Goal: Information Seeking & Learning: Learn about a topic

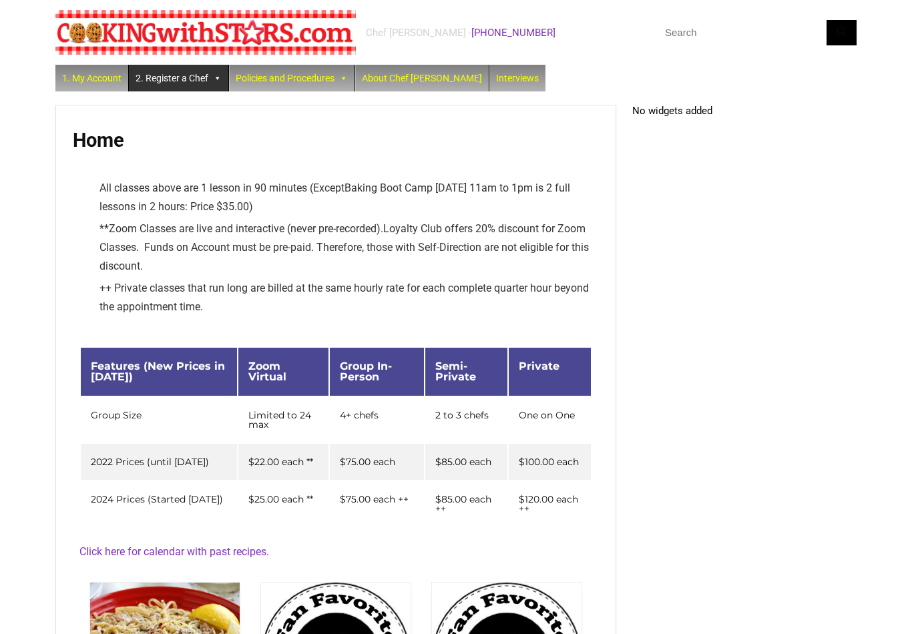
click at [169, 87] on link "2. Register a Chef" at bounding box center [178, 78] width 99 height 27
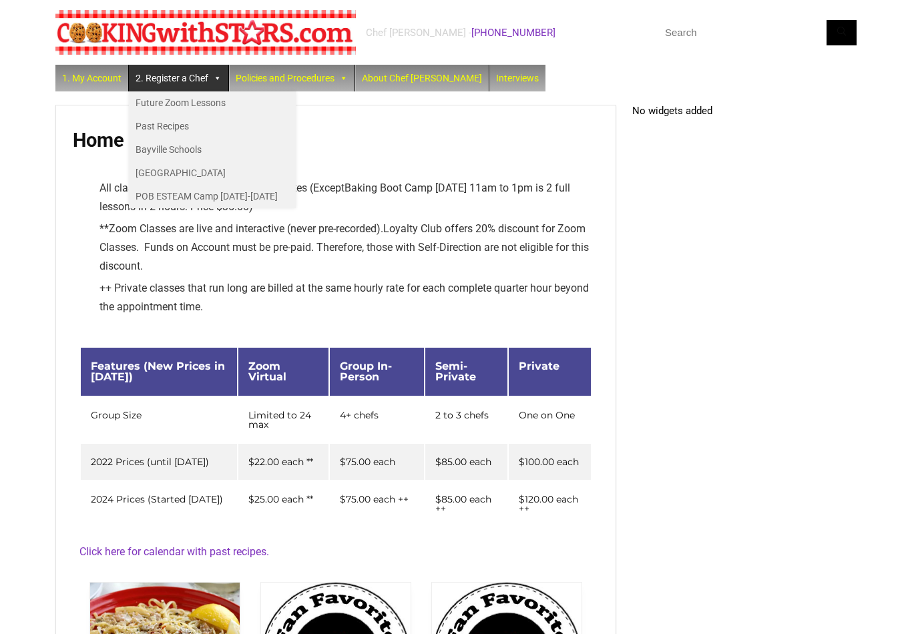
click at [140, 126] on link "Past Recipes" at bounding box center [212, 126] width 167 height 23
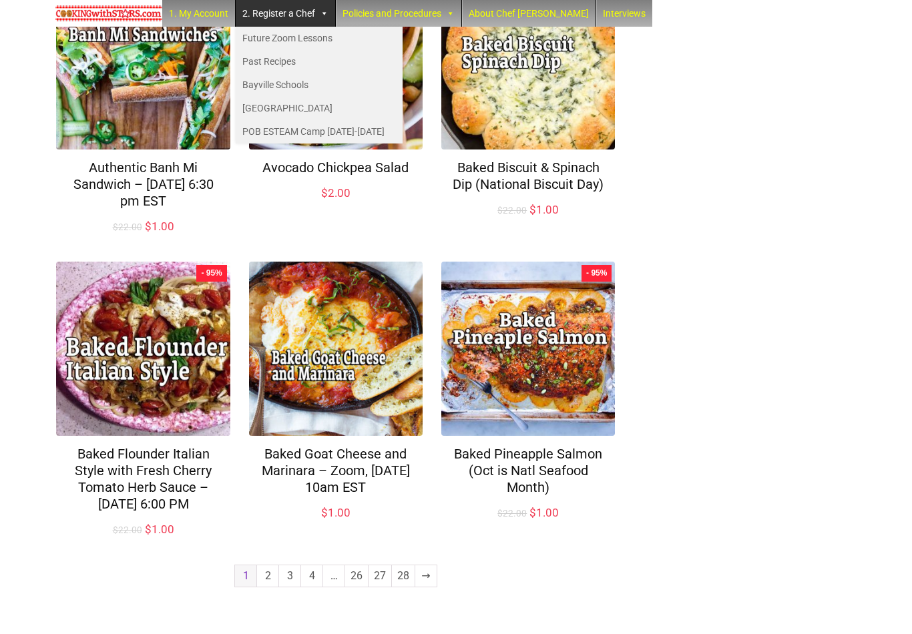
scroll to position [831, 0]
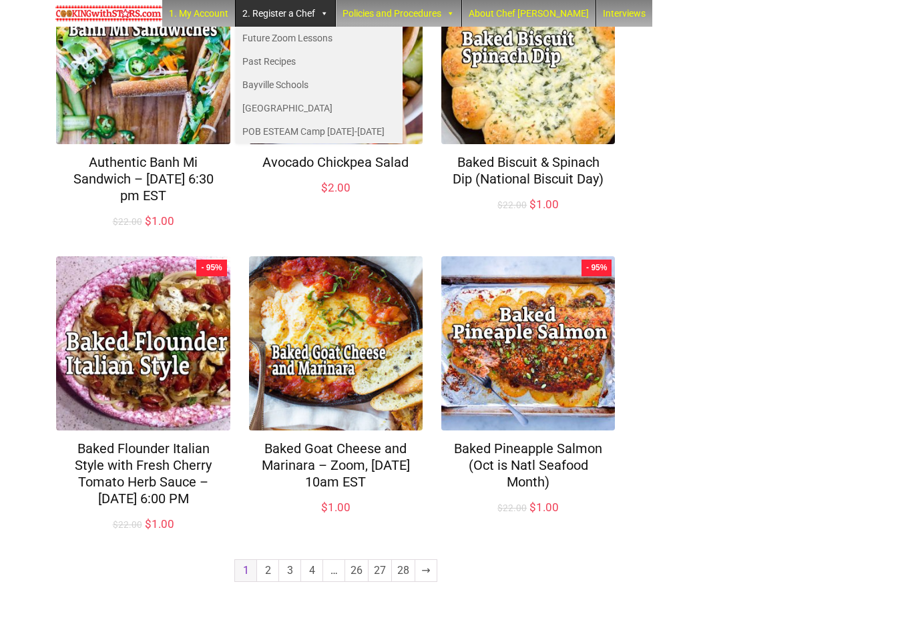
click at [262, 582] on link "2" at bounding box center [267, 570] width 21 height 21
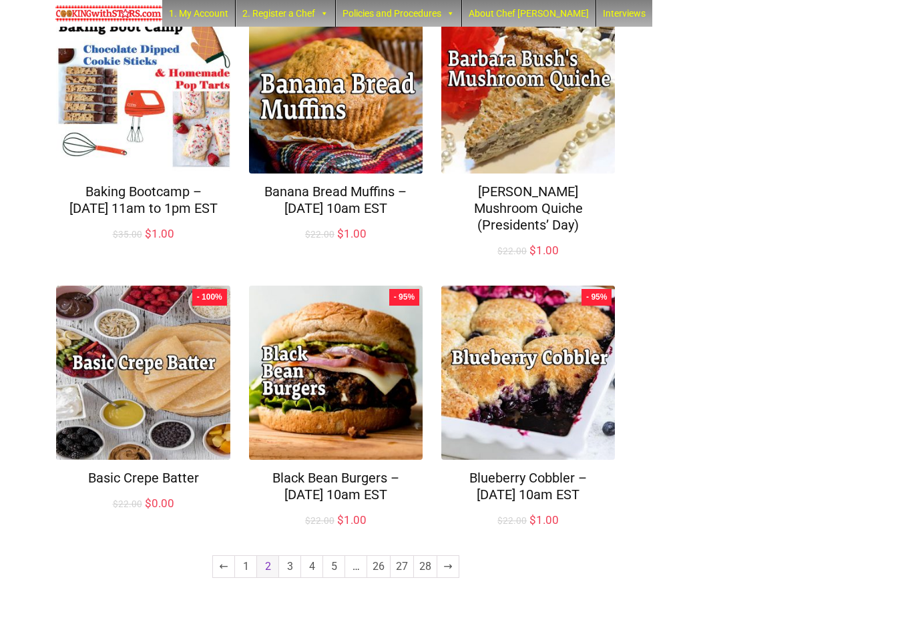
scroll to position [831, 0]
click at [287, 578] on link "3" at bounding box center [289, 566] width 21 height 21
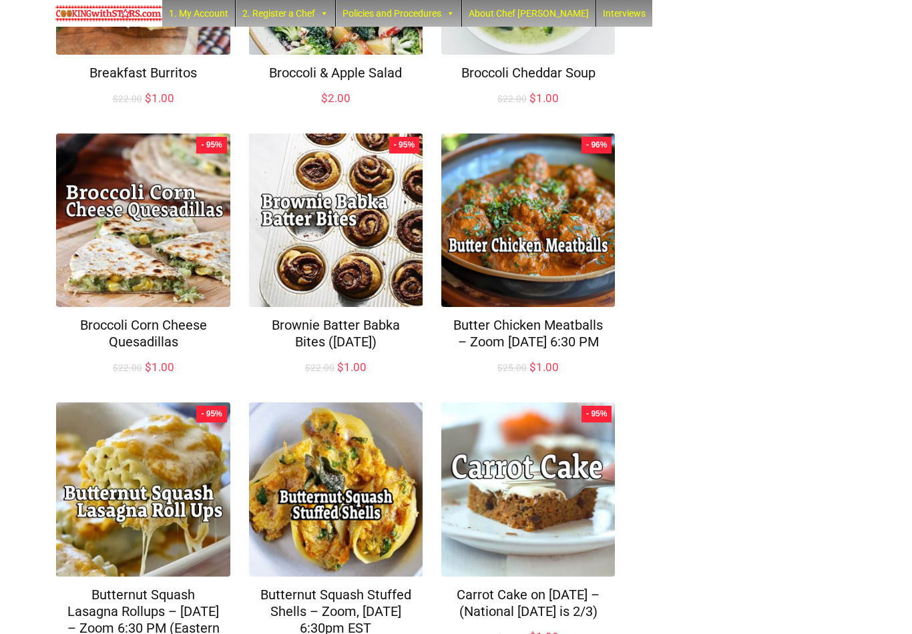
scroll to position [781, 0]
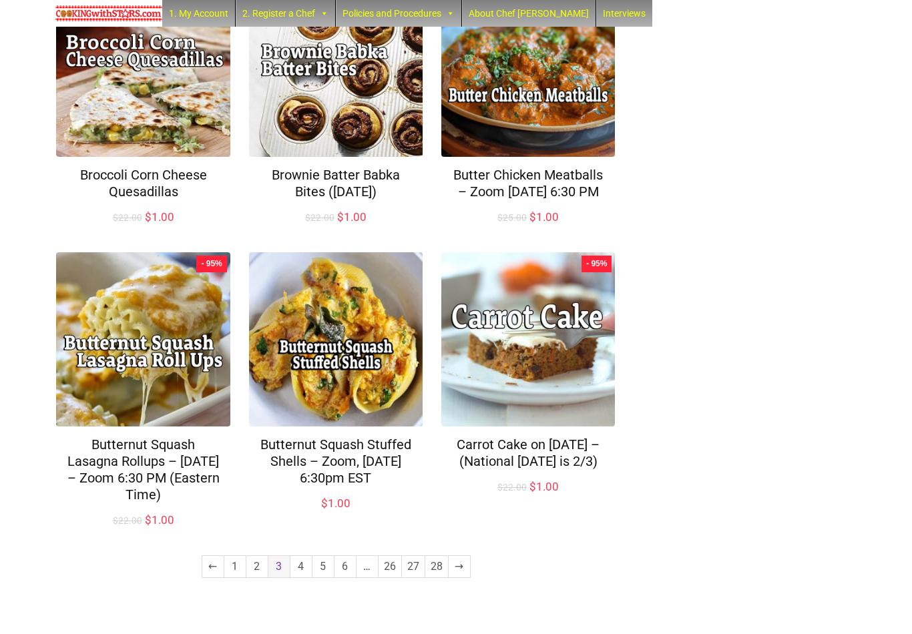
click at [300, 578] on link "4" at bounding box center [300, 566] width 21 height 21
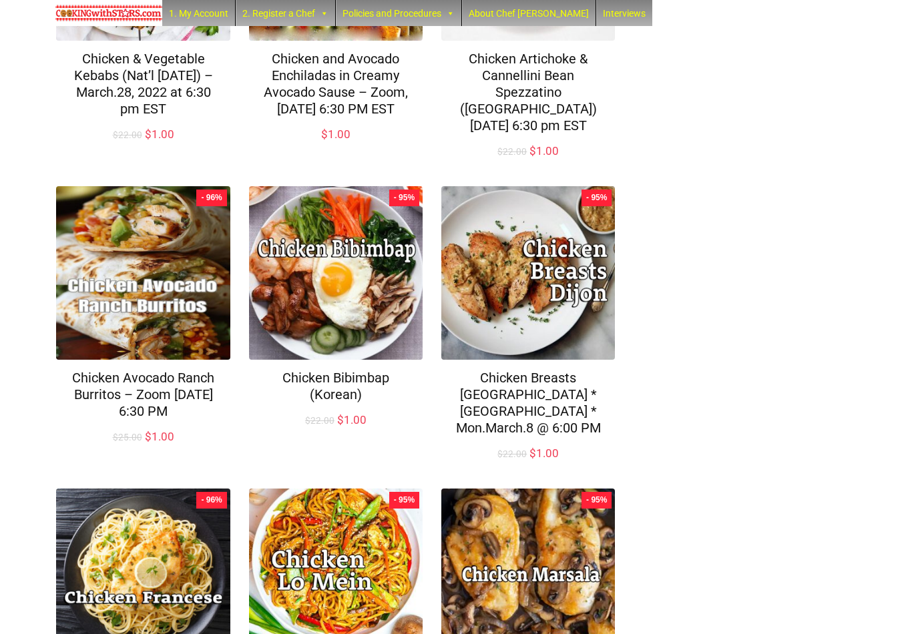
scroll to position [815, 0]
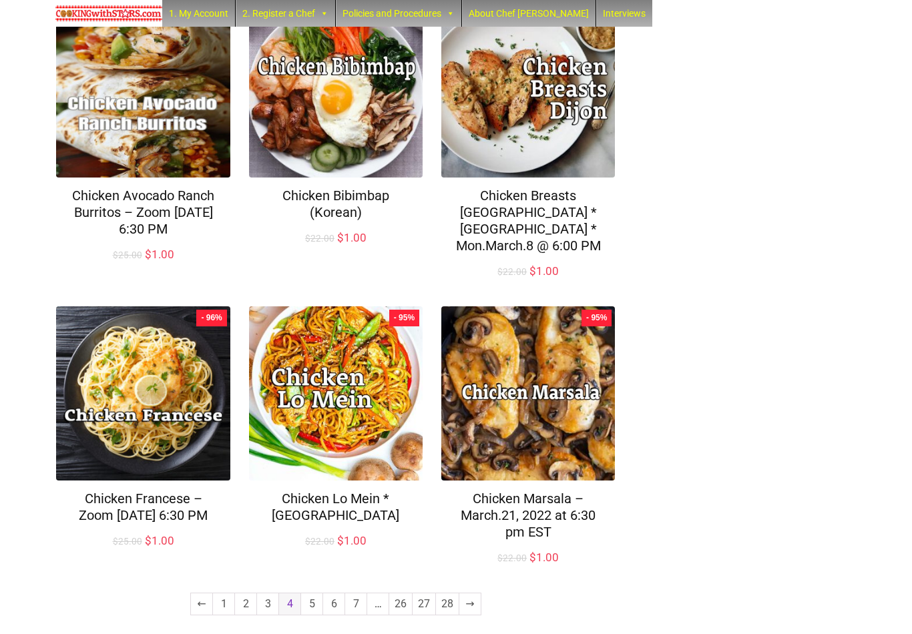
click at [309, 594] on link "5" at bounding box center [311, 604] width 21 height 21
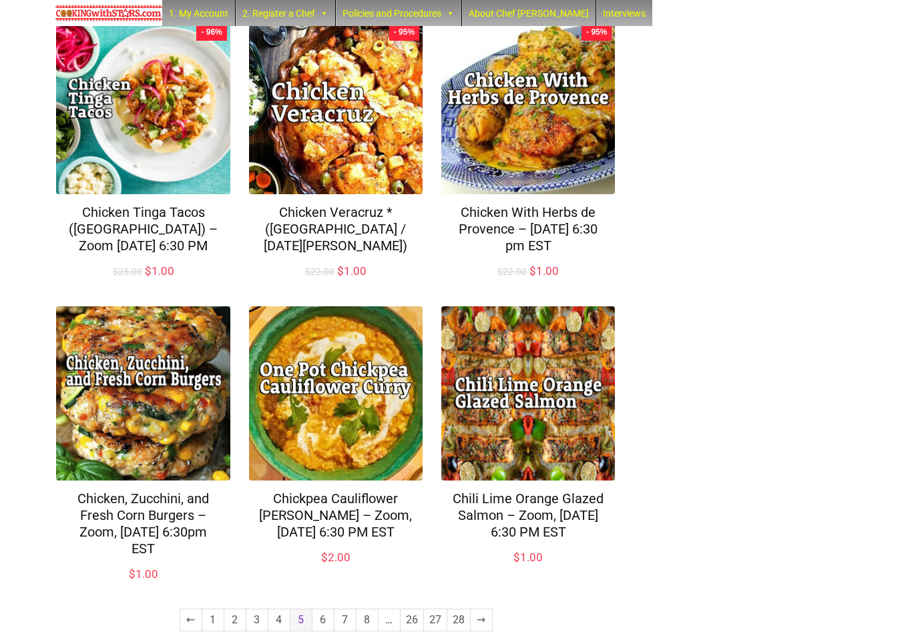
scroll to position [831, 0]
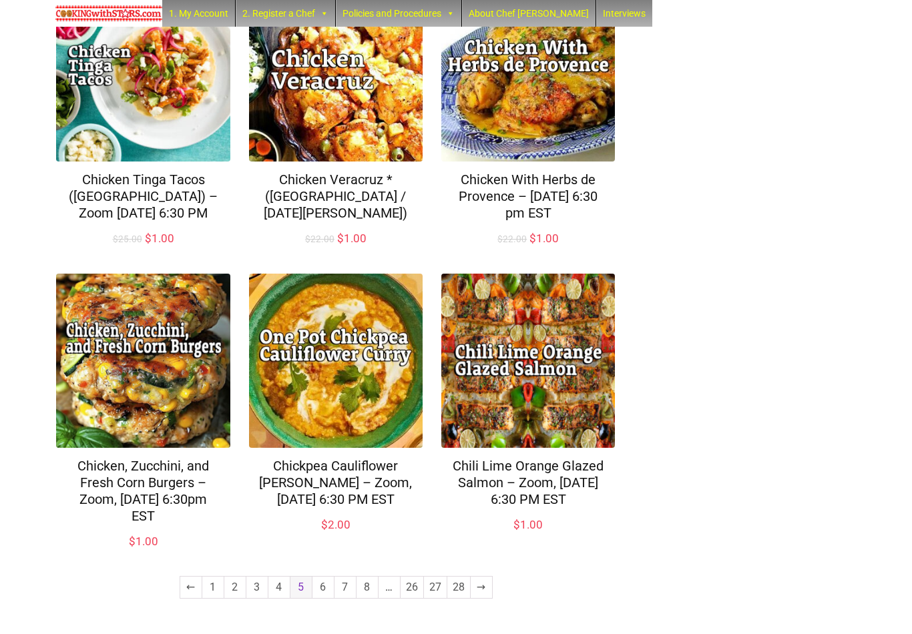
click at [322, 595] on link "6" at bounding box center [322, 587] width 21 height 21
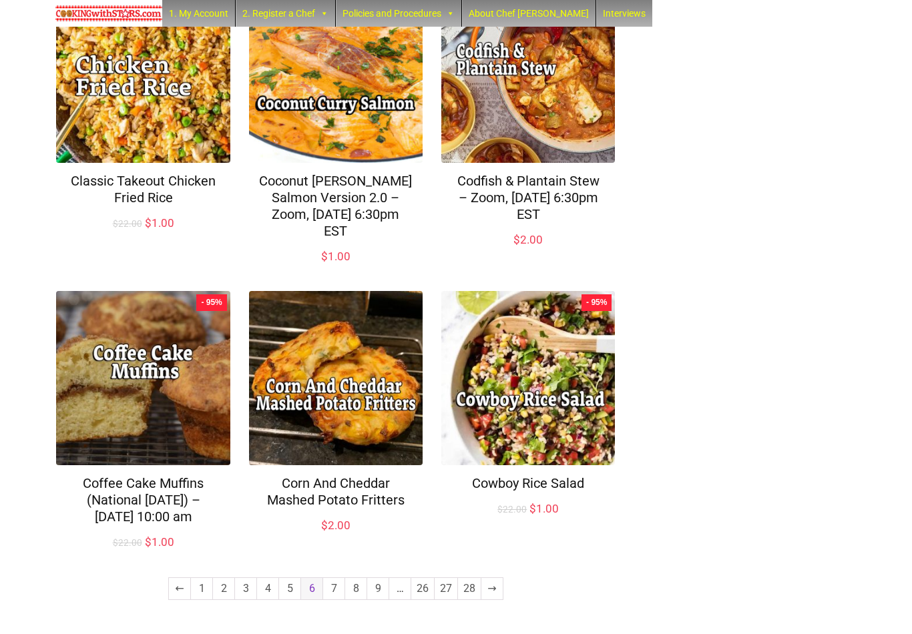
scroll to position [814, 0]
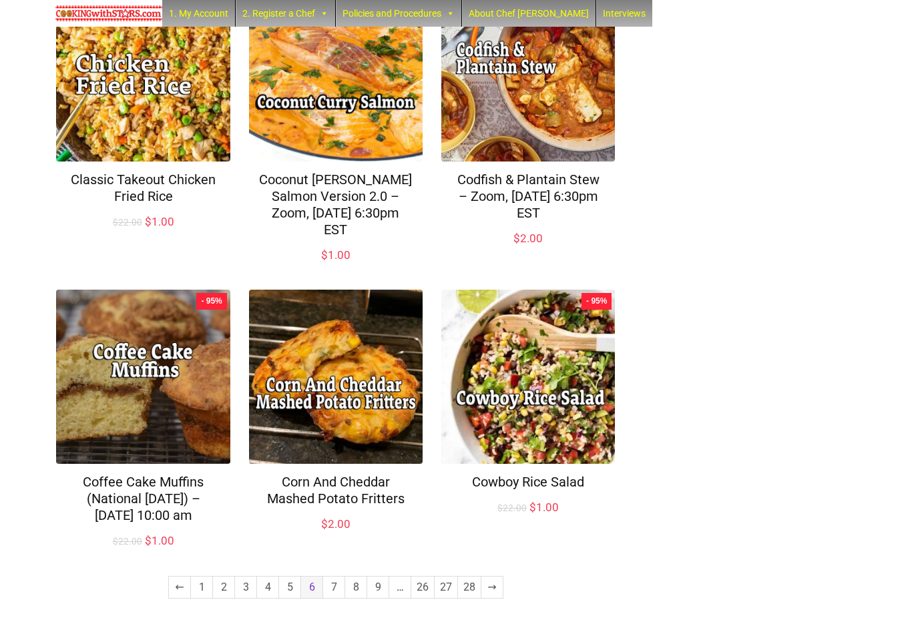
click at [334, 590] on link "7" at bounding box center [333, 587] width 21 height 21
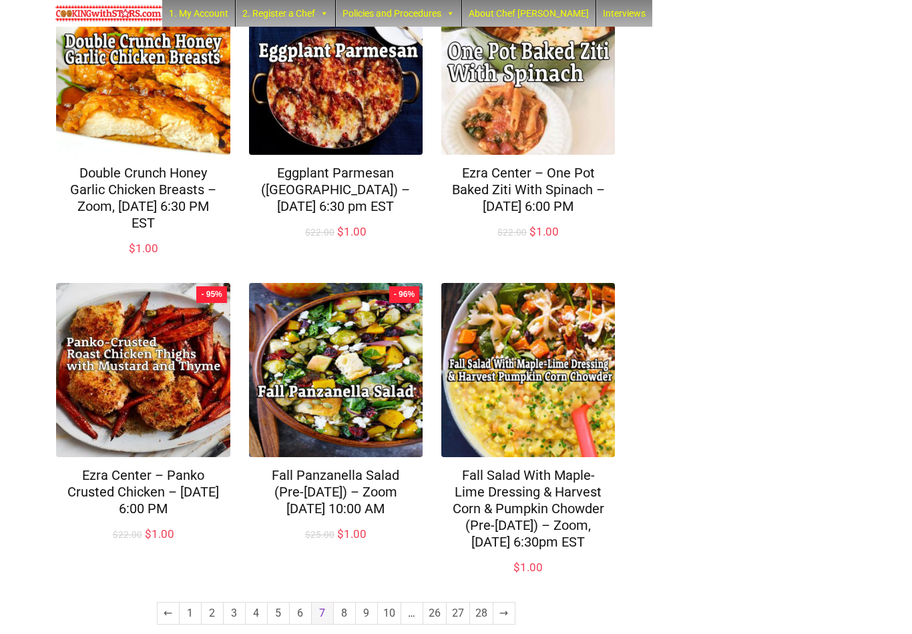
scroll to position [847, 0]
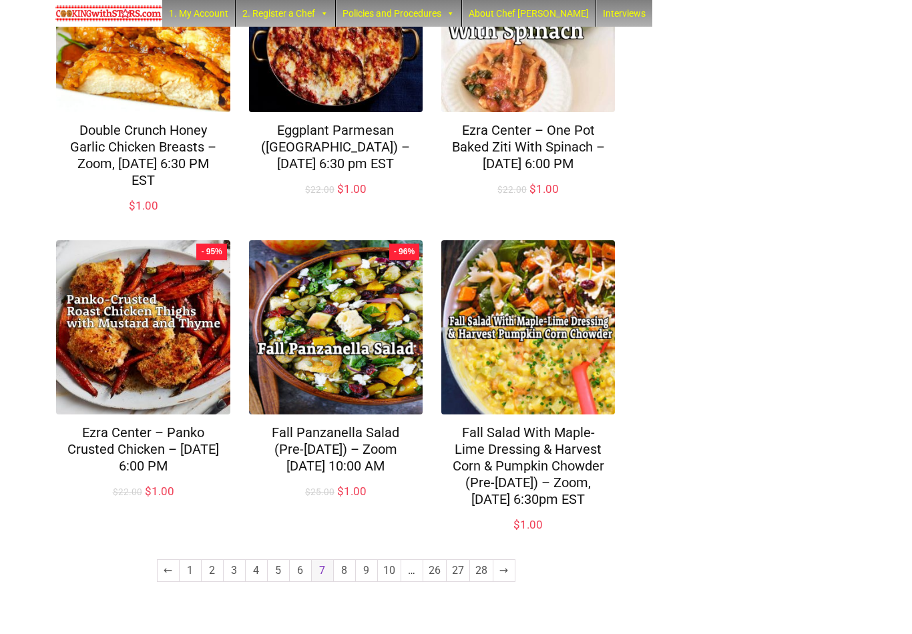
click at [343, 582] on link "8" at bounding box center [344, 570] width 21 height 21
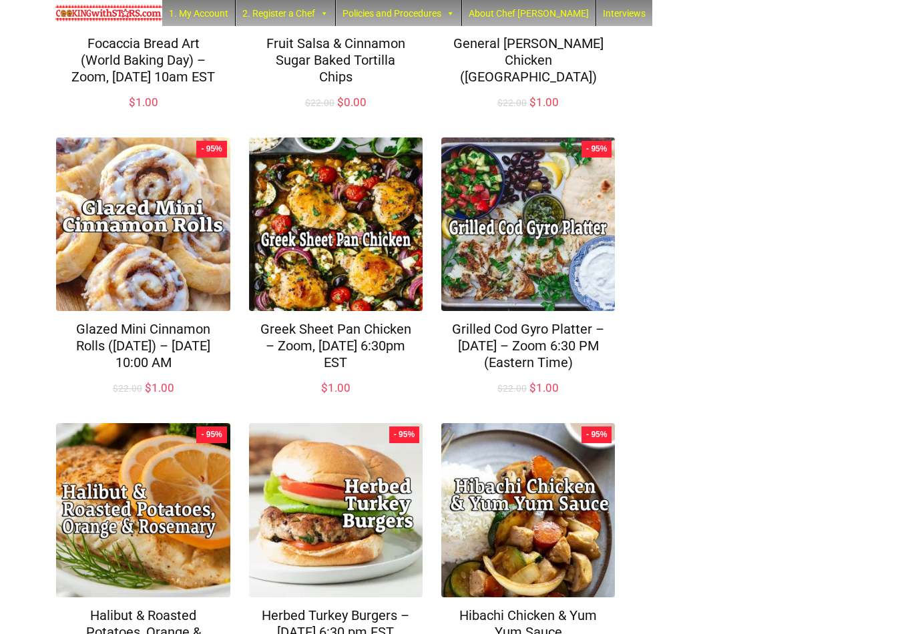
scroll to position [830, 0]
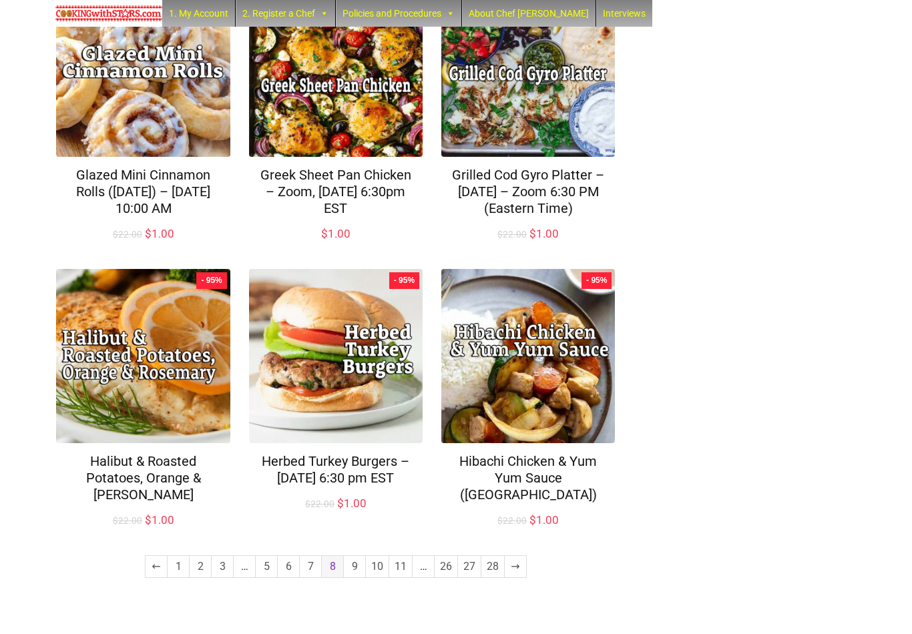
click at [355, 578] on link "9" at bounding box center [354, 566] width 21 height 21
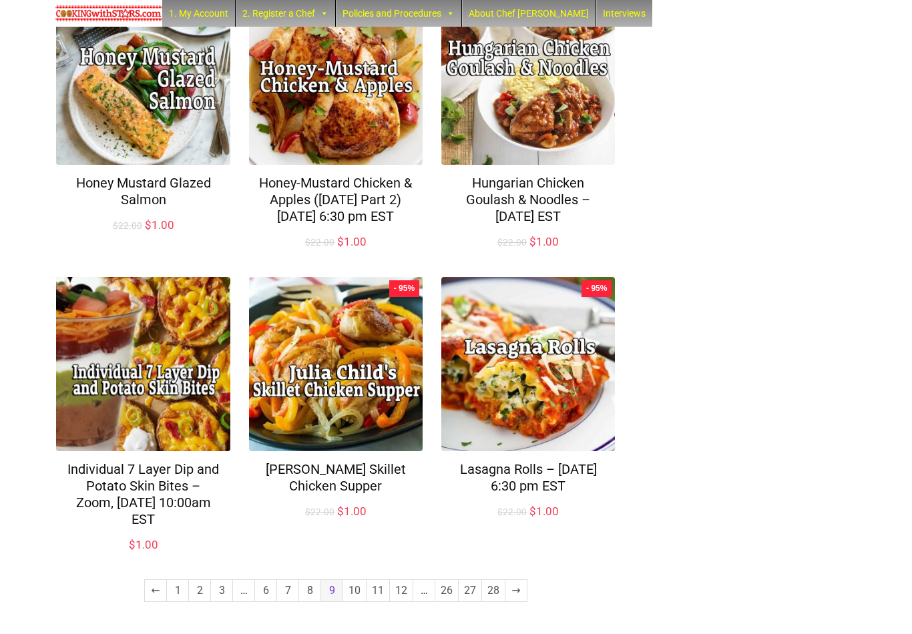
scroll to position [847, 0]
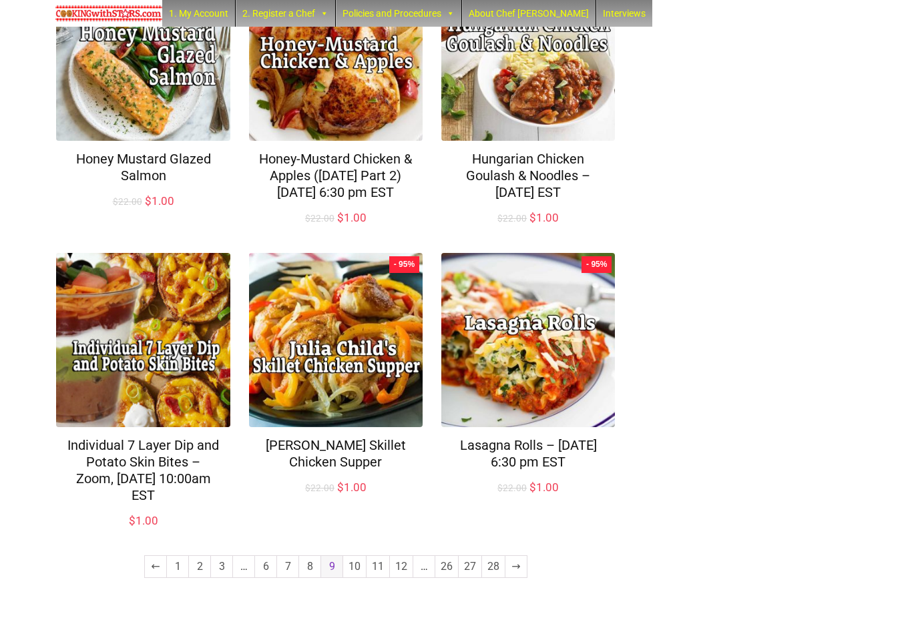
click at [352, 578] on link "10" at bounding box center [354, 566] width 23 height 21
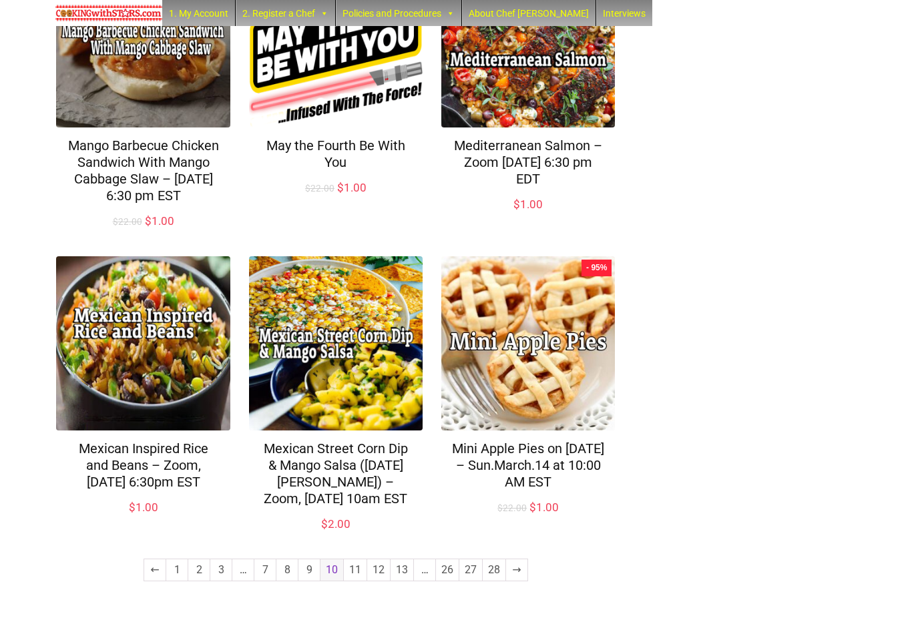
scroll to position [864, 0]
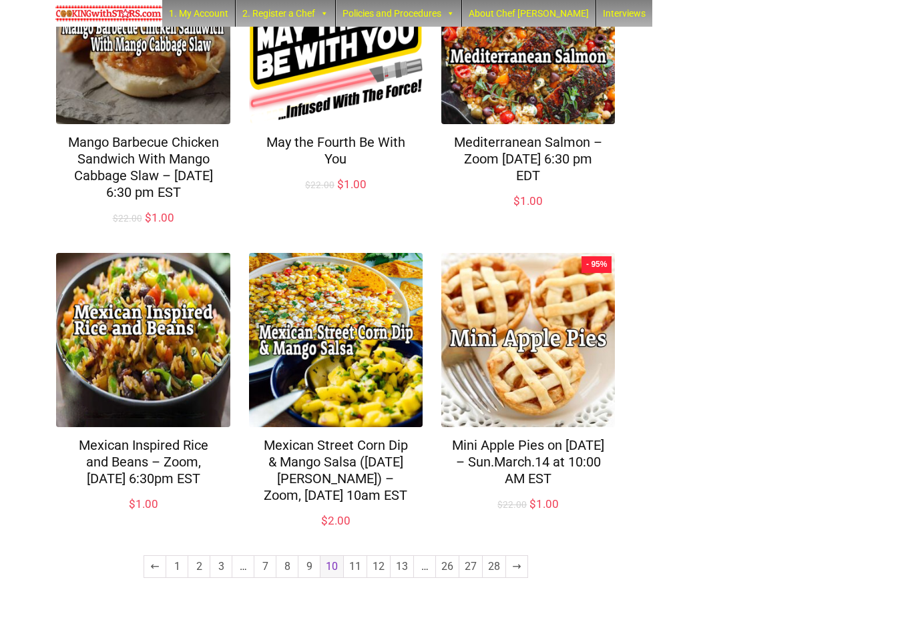
click at [354, 578] on link "11" at bounding box center [355, 566] width 23 height 21
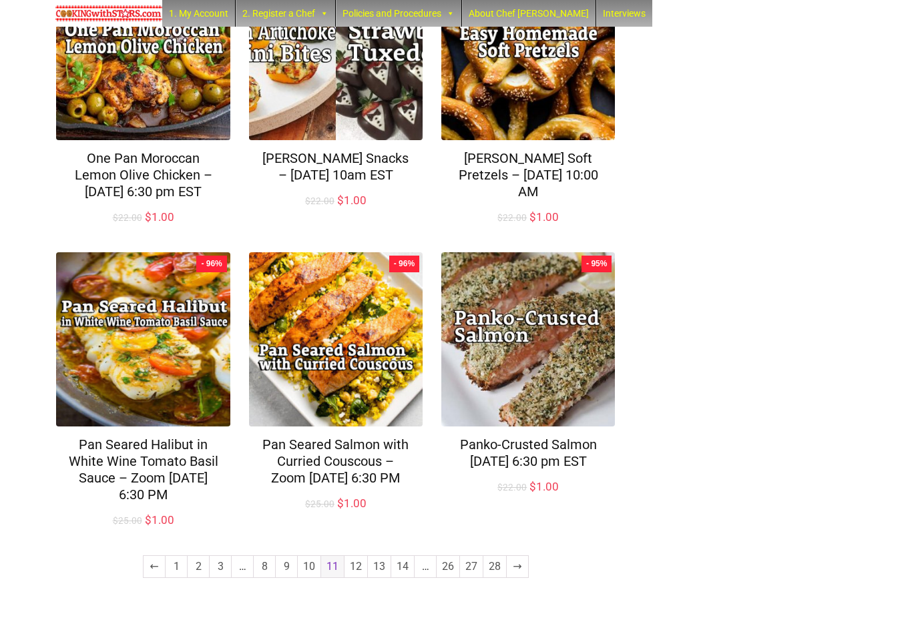
scroll to position [848, 0]
click at [355, 578] on link "12" at bounding box center [356, 566] width 23 height 21
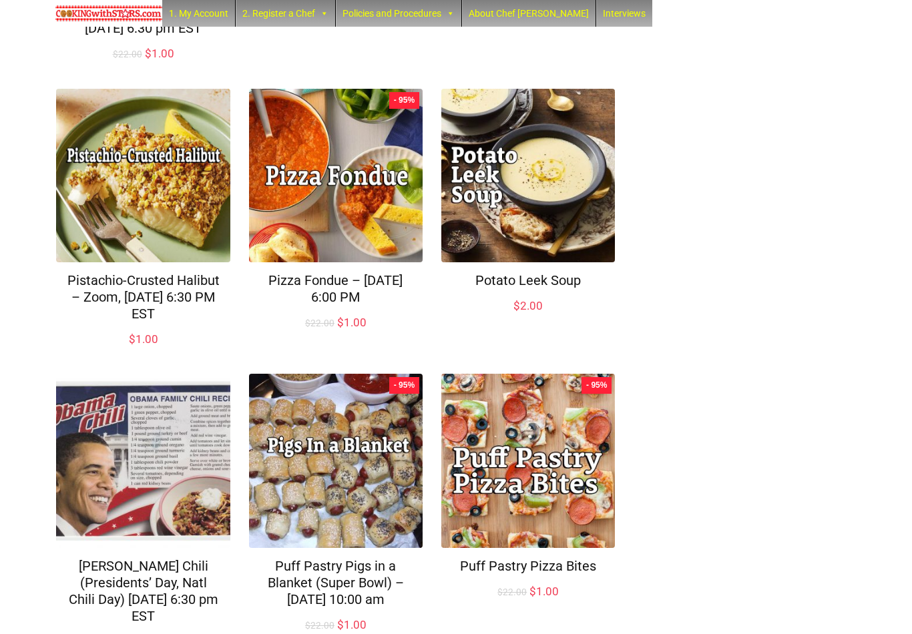
scroll to position [814, 0]
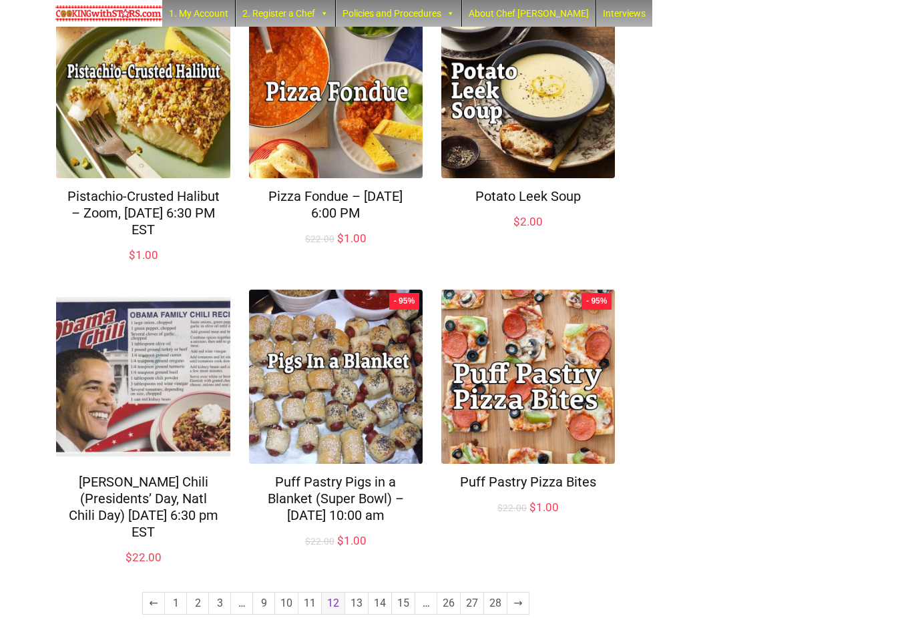
click at [355, 593] on link "13" at bounding box center [356, 603] width 23 height 21
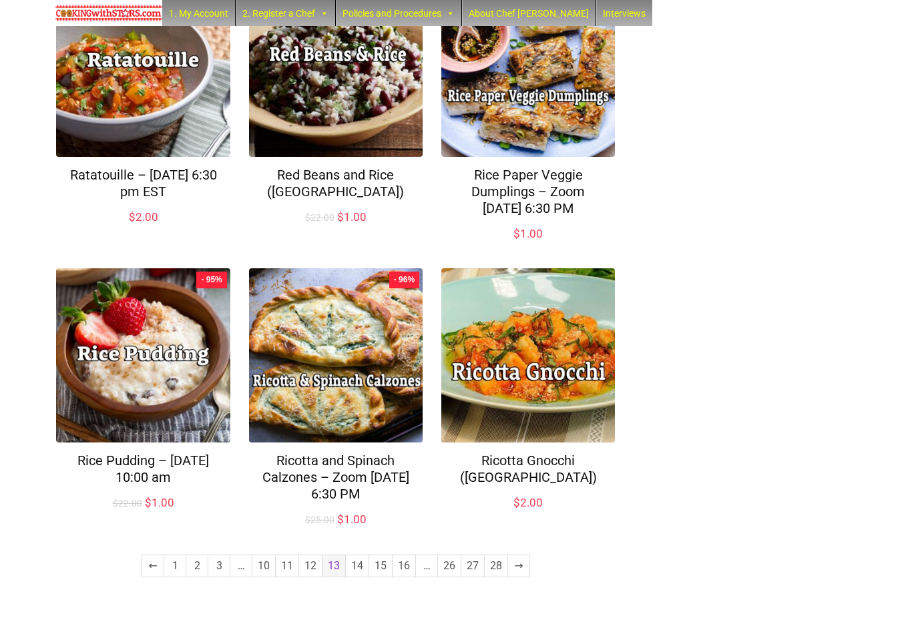
scroll to position [831, 0]
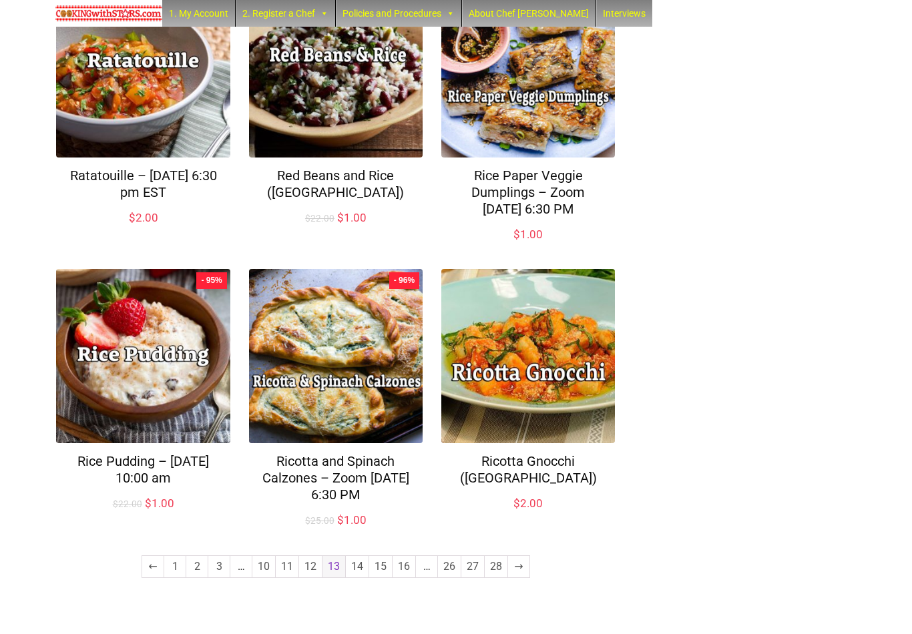
click at [360, 578] on link "14" at bounding box center [357, 566] width 23 height 21
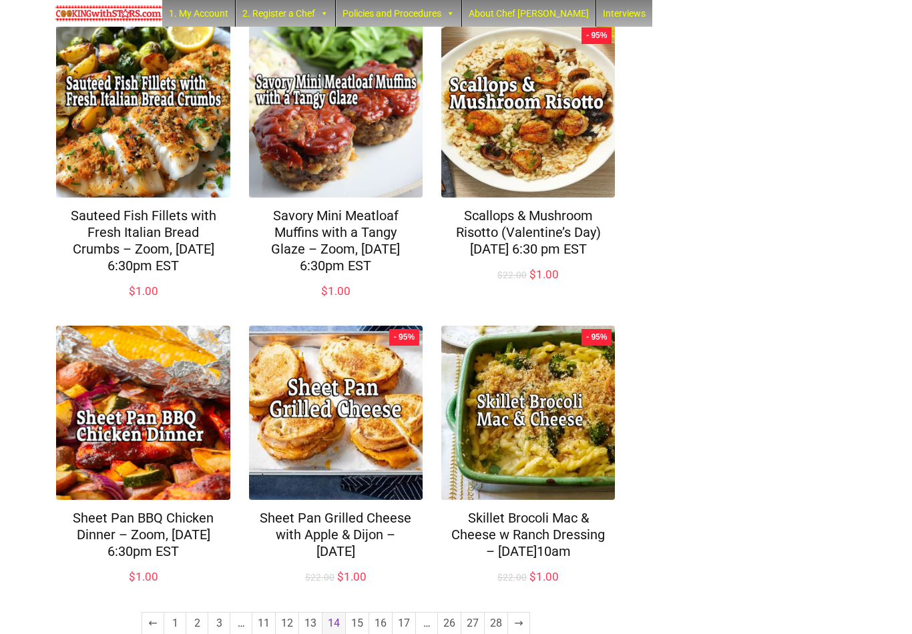
scroll to position [863, 0]
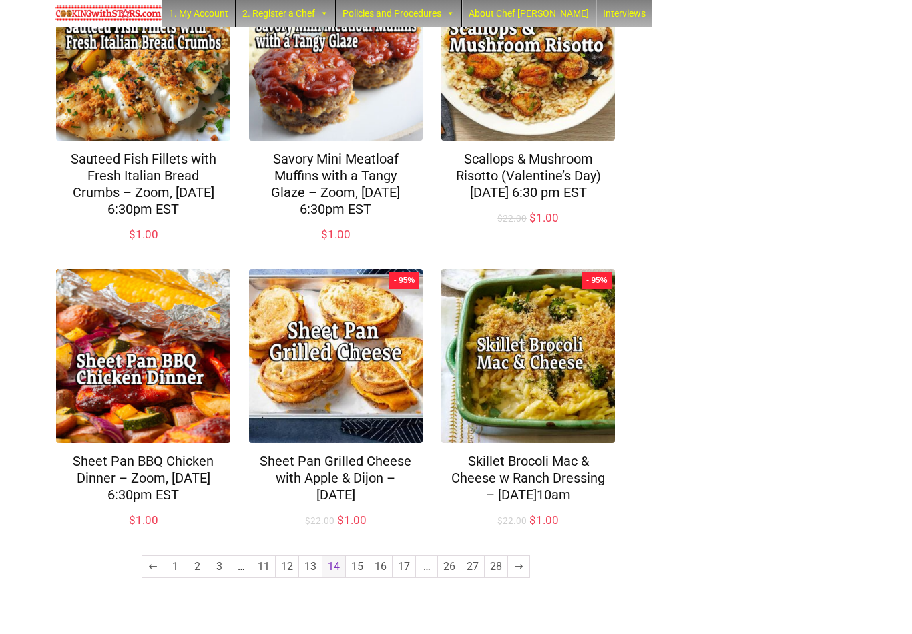
click at [352, 578] on link "15" at bounding box center [357, 566] width 23 height 21
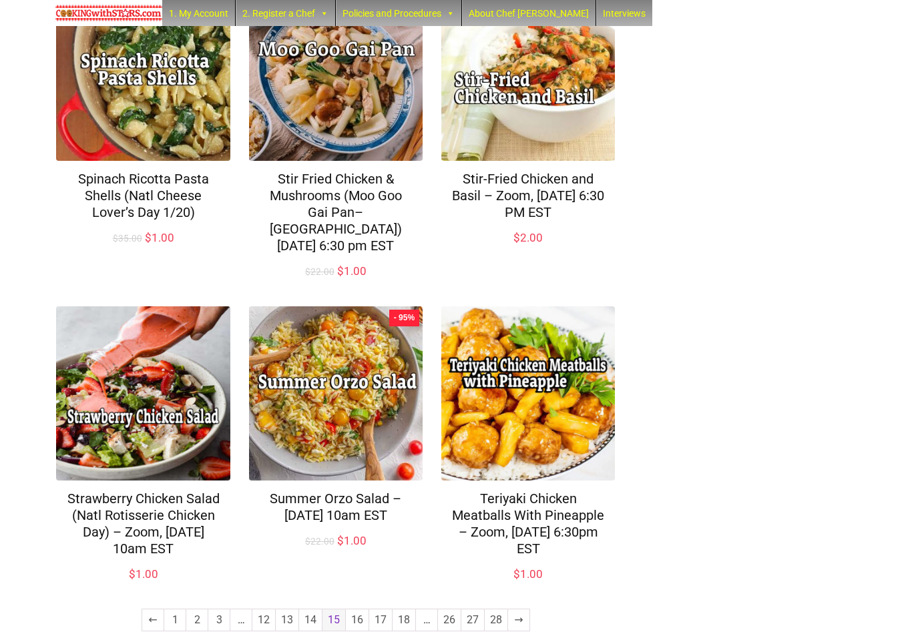
scroll to position [847, 0]
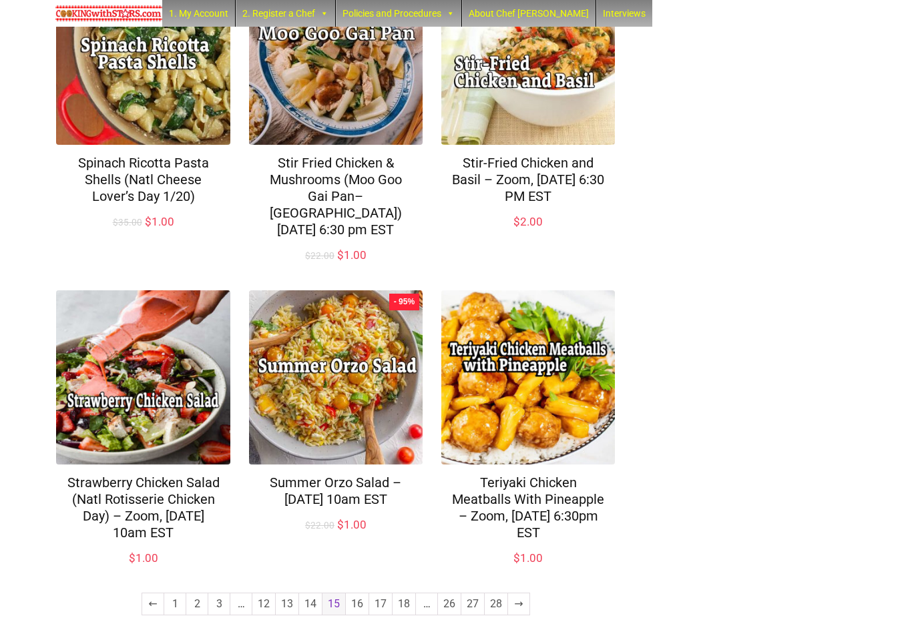
click at [356, 594] on link "16" at bounding box center [357, 604] width 23 height 21
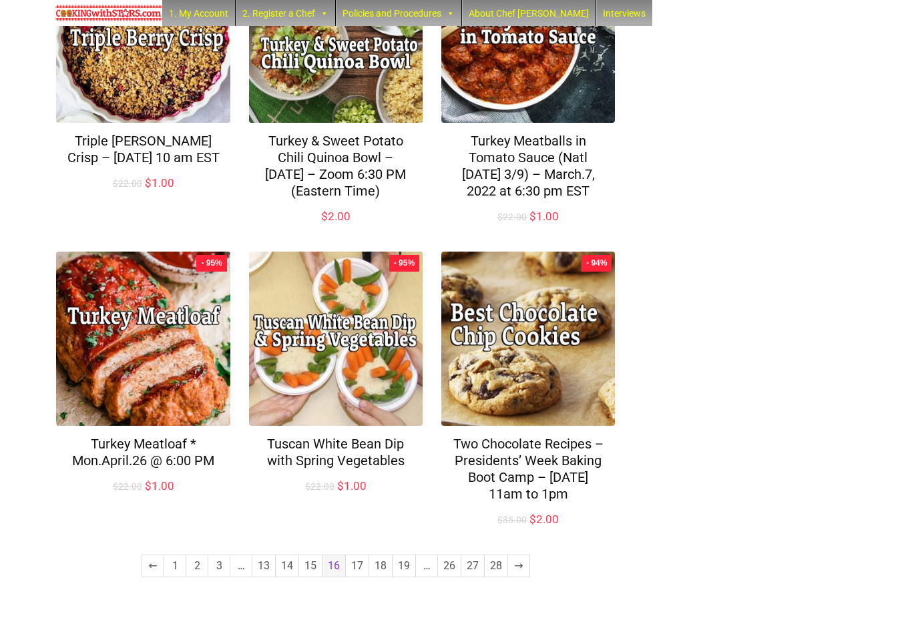
scroll to position [915, 0]
click at [352, 578] on link "17" at bounding box center [357, 566] width 23 height 21
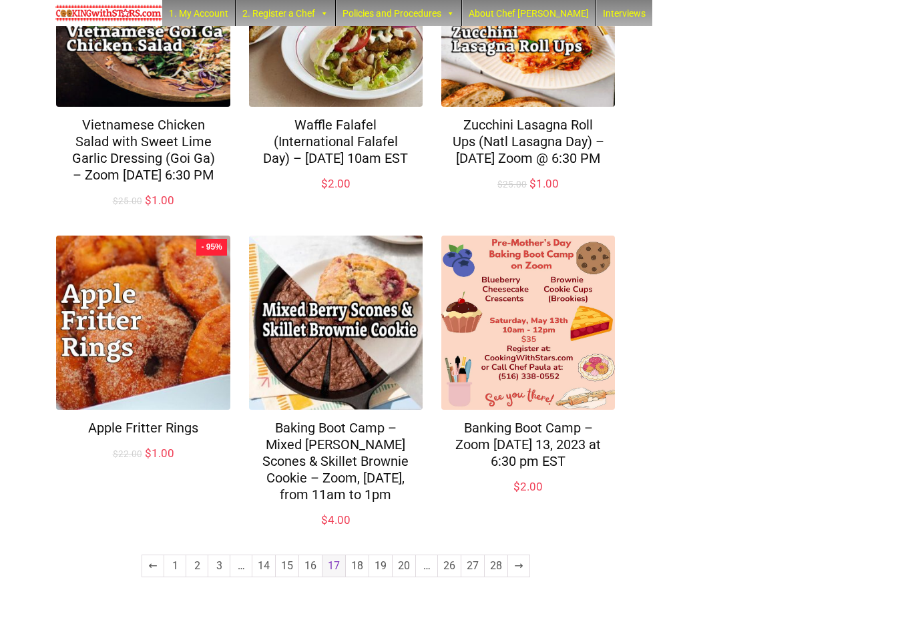
scroll to position [884, 0]
click at [354, 578] on link "18" at bounding box center [357, 566] width 23 height 21
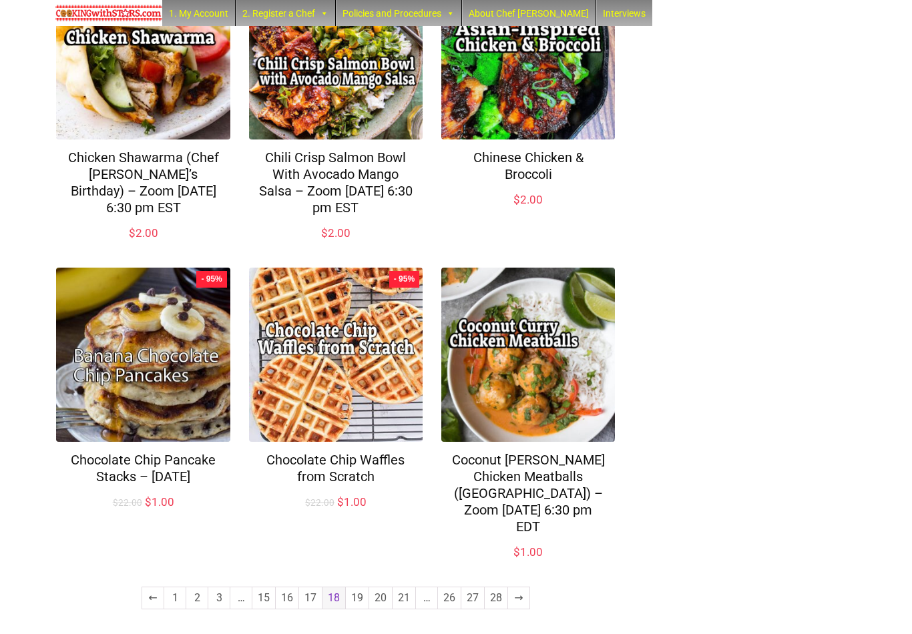
scroll to position [863, 0]
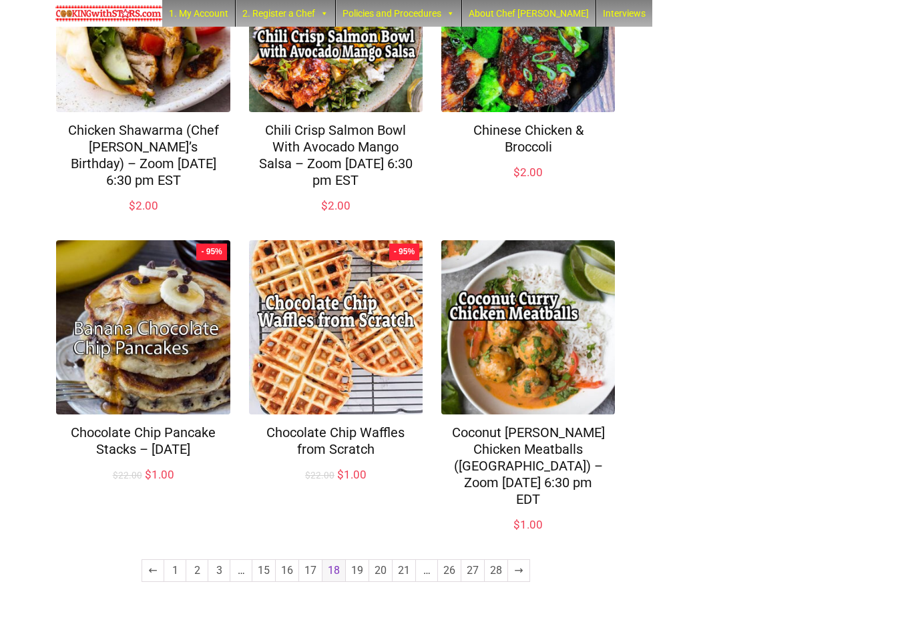
click at [356, 582] on link "19" at bounding box center [357, 570] width 23 height 21
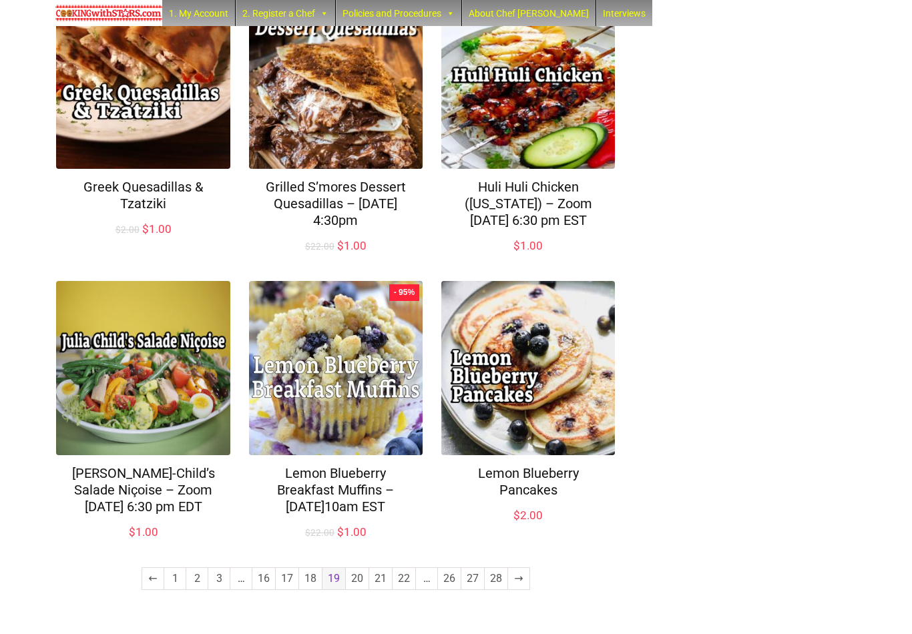
scroll to position [863, 0]
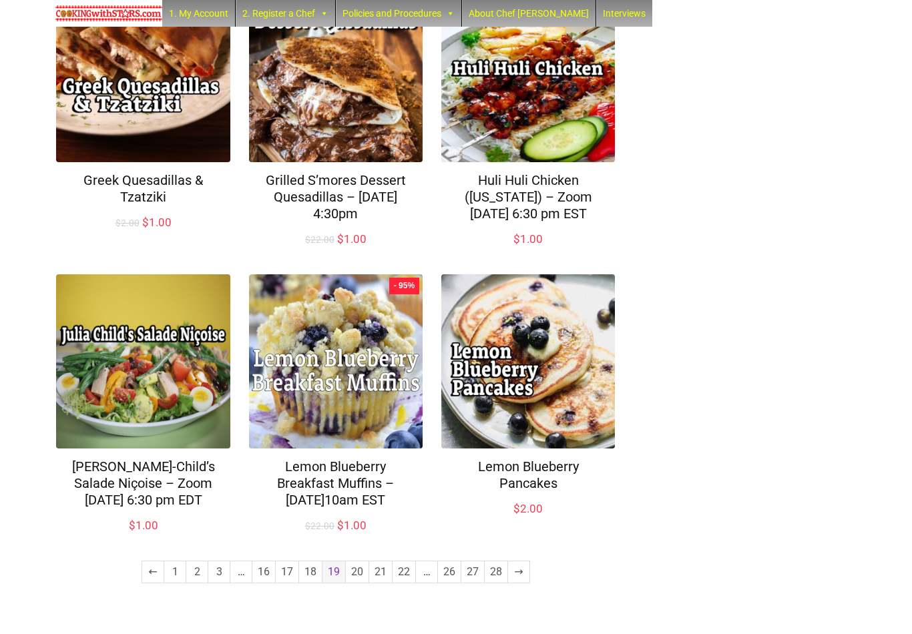
click at [359, 583] on link "20" at bounding box center [357, 572] width 23 height 21
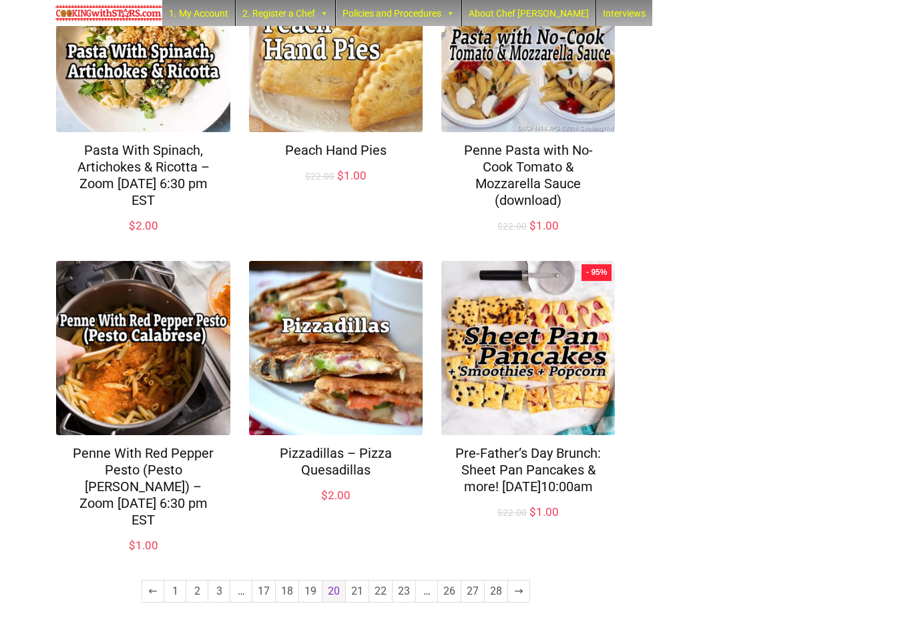
scroll to position [863, 0]
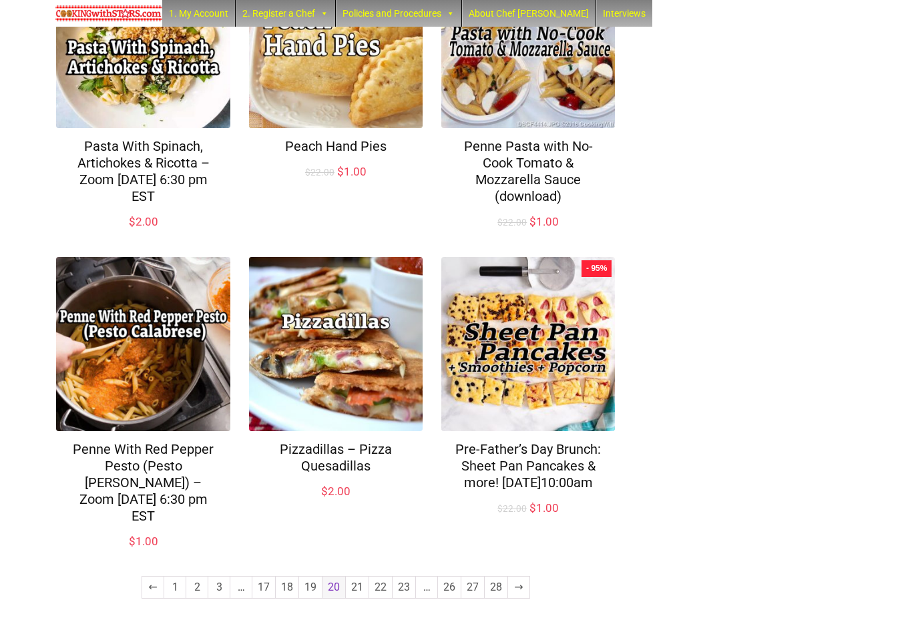
click at [354, 595] on link "21" at bounding box center [357, 587] width 23 height 21
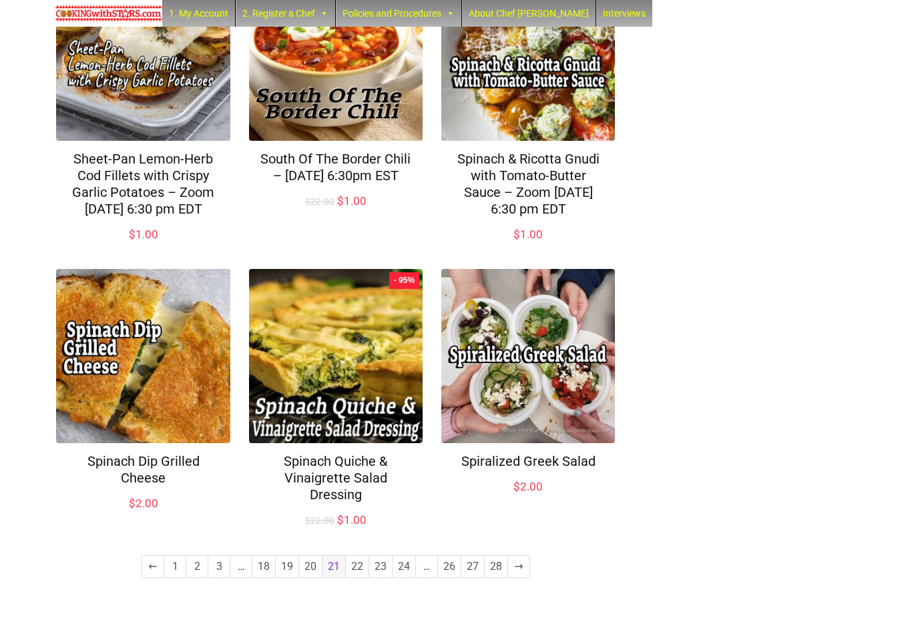
scroll to position [829, 0]
click at [355, 578] on link "22" at bounding box center [357, 566] width 23 height 21
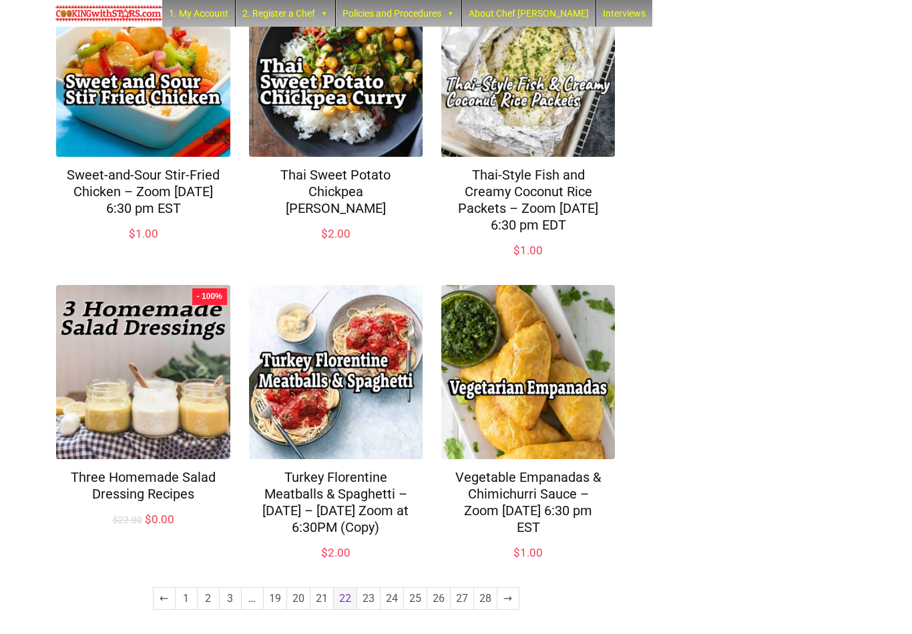
scroll to position [846, 0]
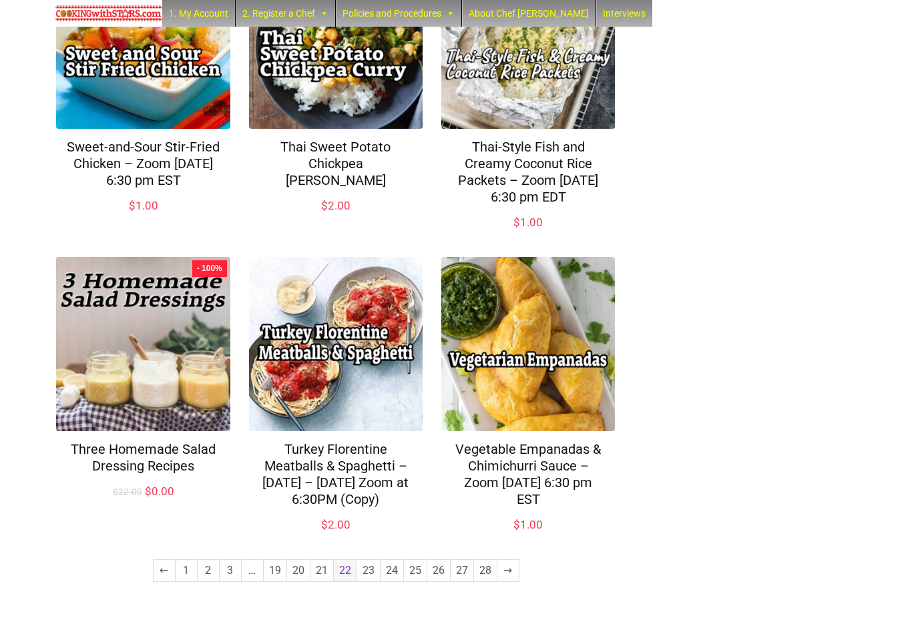
click at [368, 582] on link "23" at bounding box center [368, 570] width 23 height 21
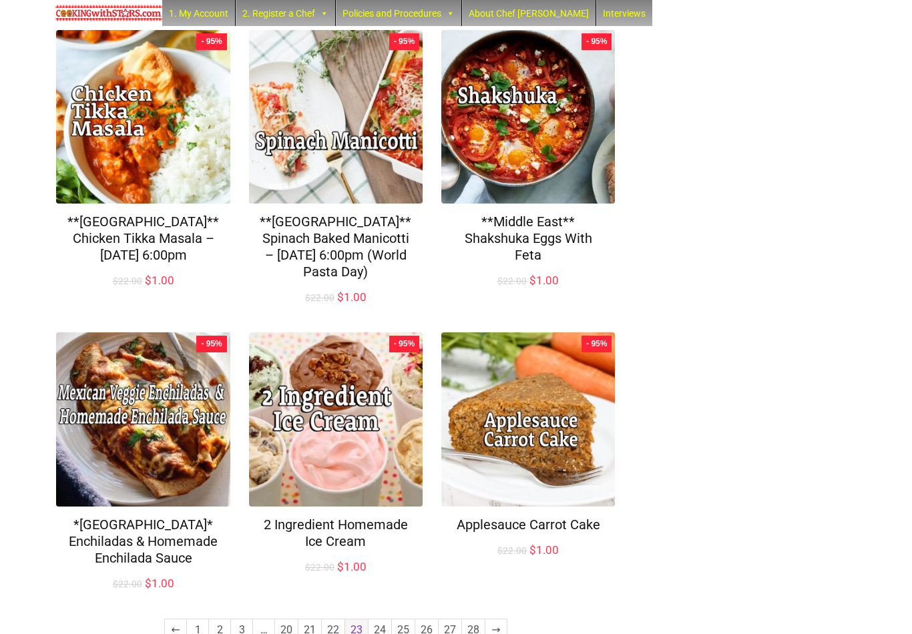
scroll to position [814, 0]
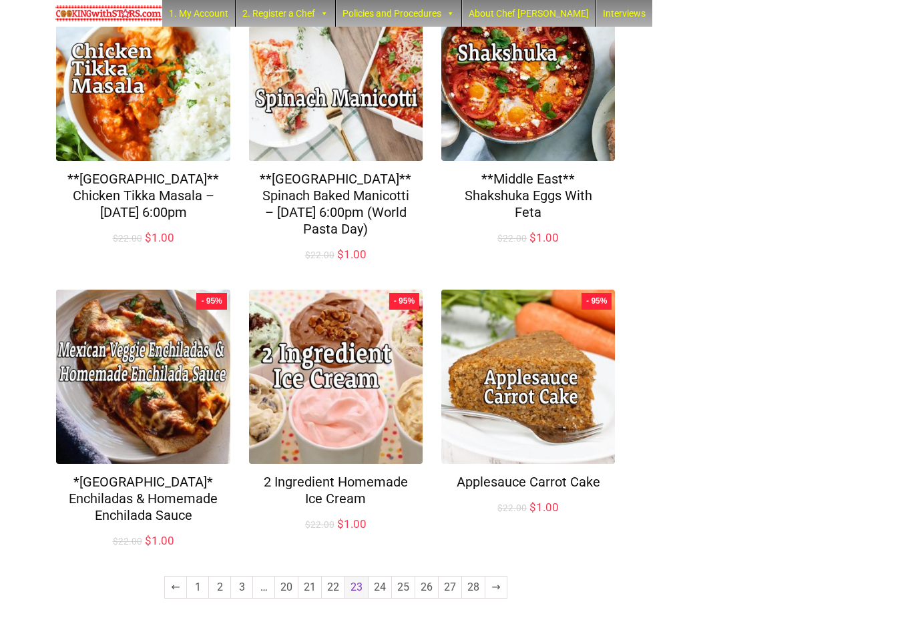
click at [379, 594] on link "24" at bounding box center [380, 587] width 23 height 21
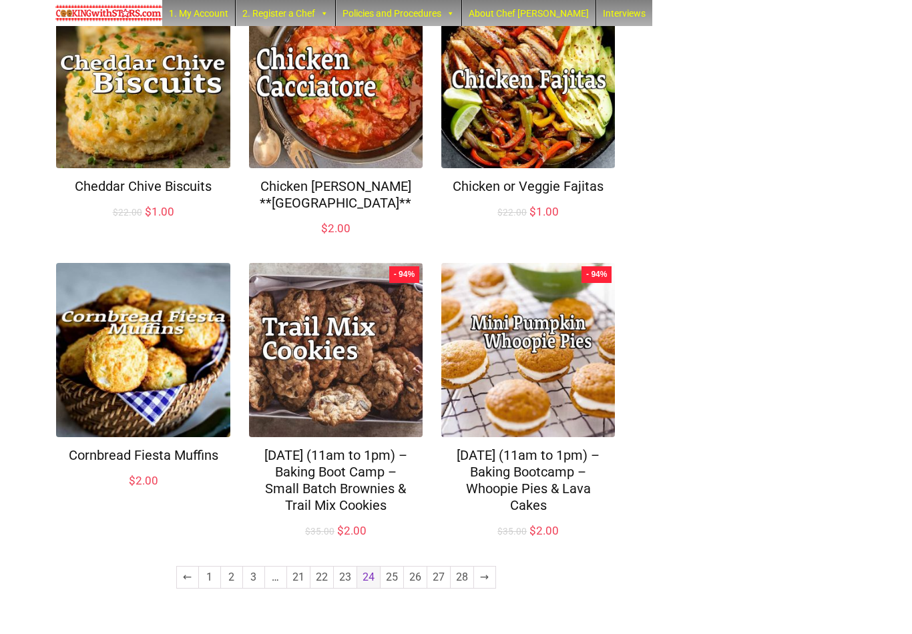
scroll to position [774, 0]
click at [382, 588] on link "25" at bounding box center [392, 577] width 23 height 21
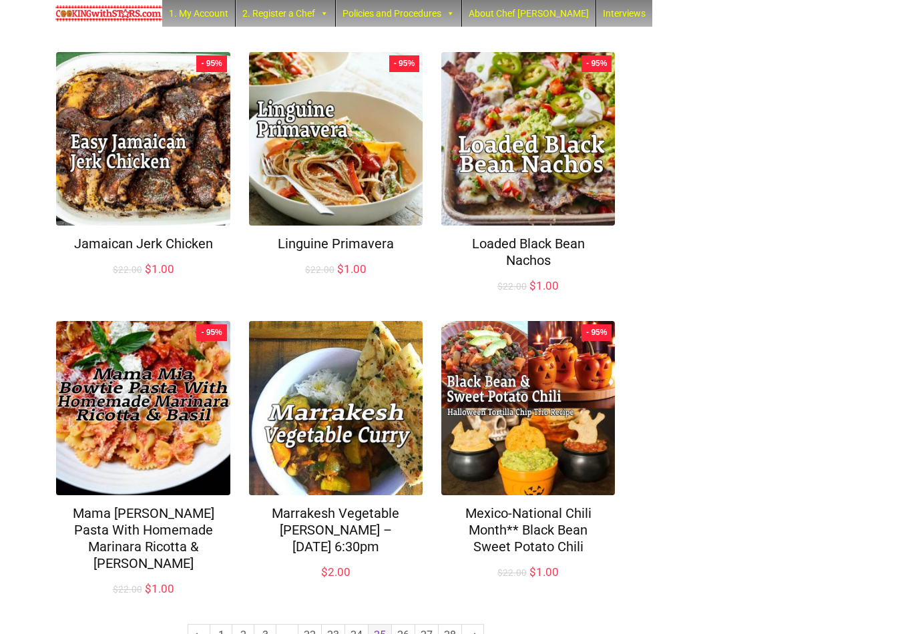
scroll to position [765, 0]
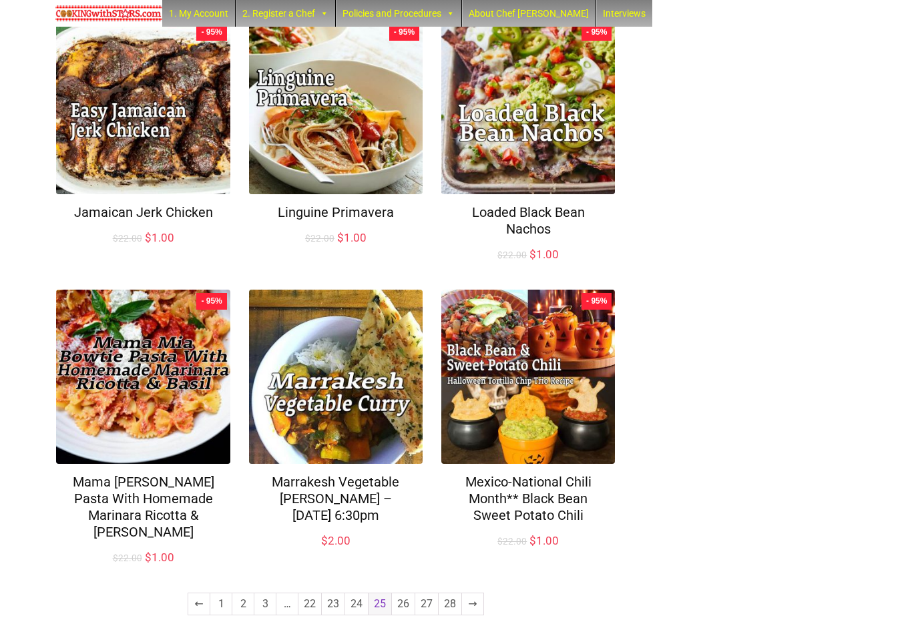
click at [403, 594] on link "26" at bounding box center [403, 604] width 23 height 21
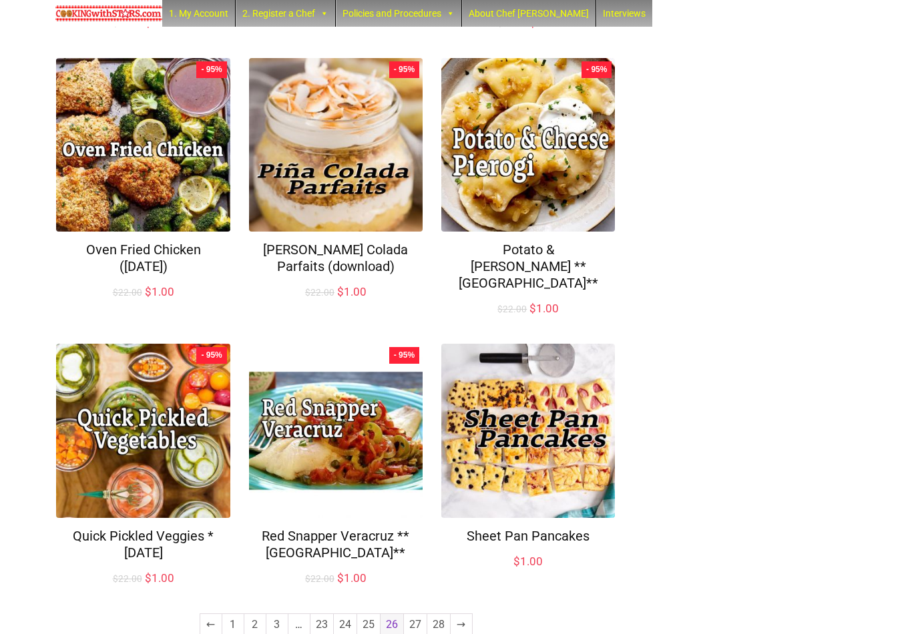
scroll to position [748, 0]
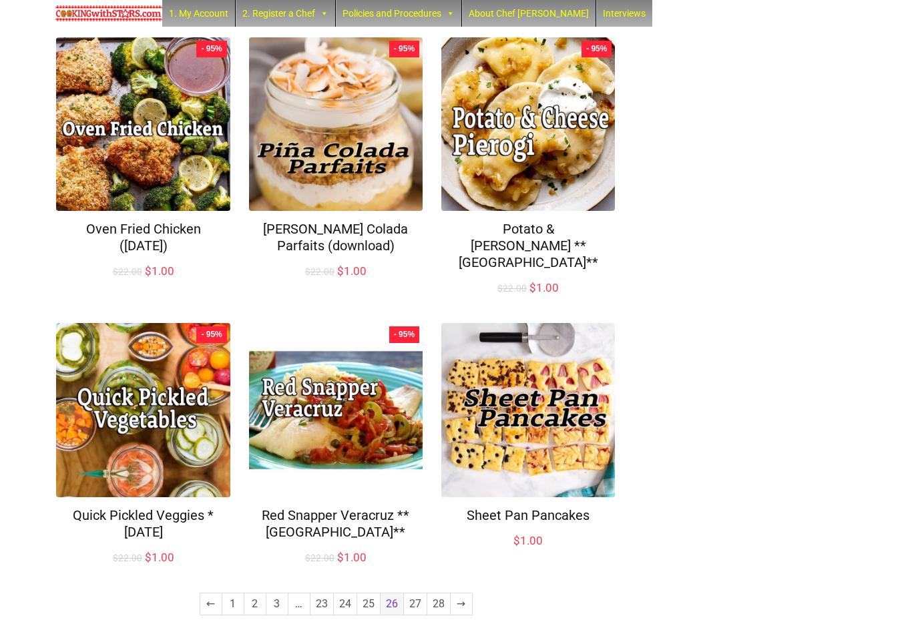
click at [413, 594] on link "27" at bounding box center [415, 604] width 23 height 21
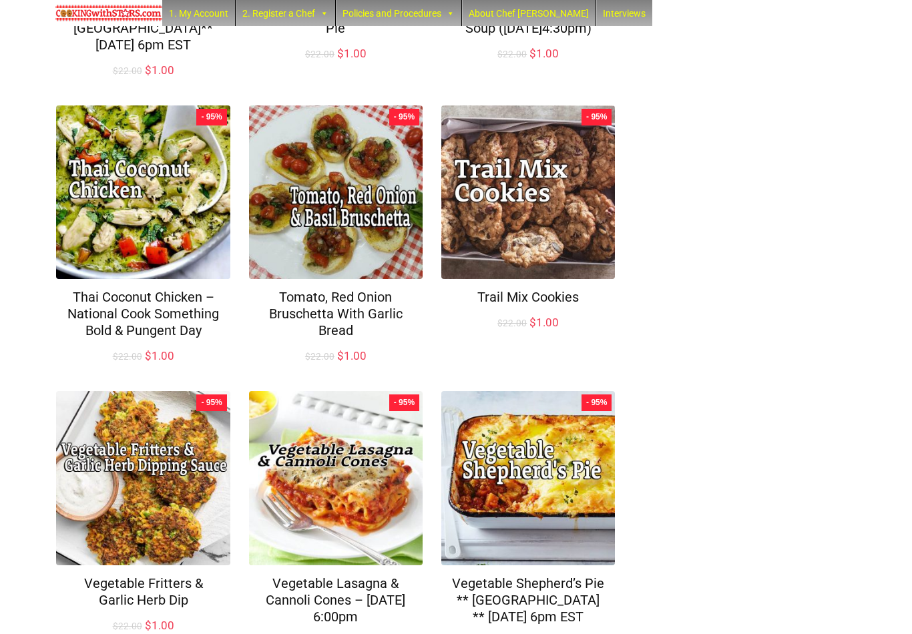
scroll to position [781, 0]
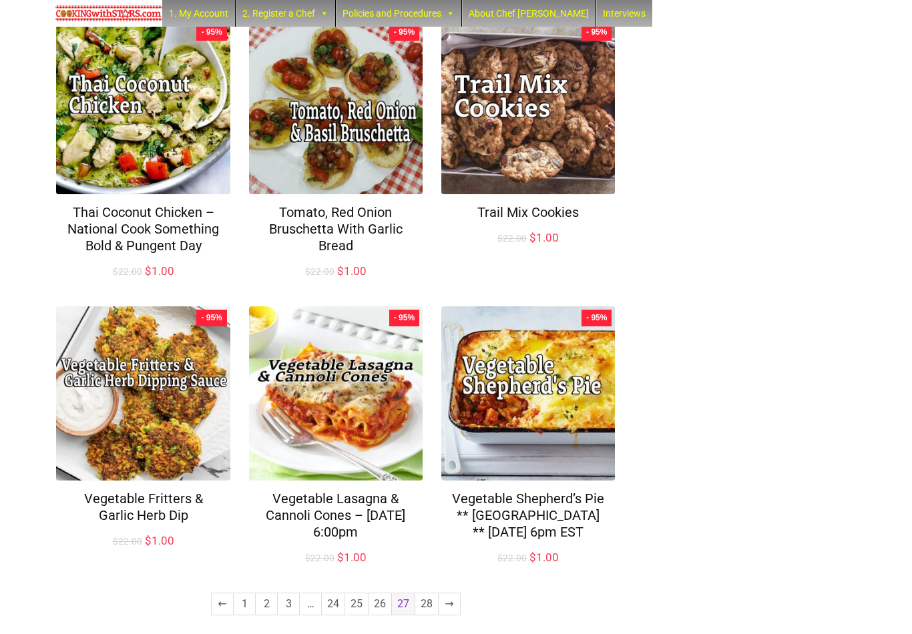
click at [332, 594] on link "24" at bounding box center [333, 604] width 23 height 21
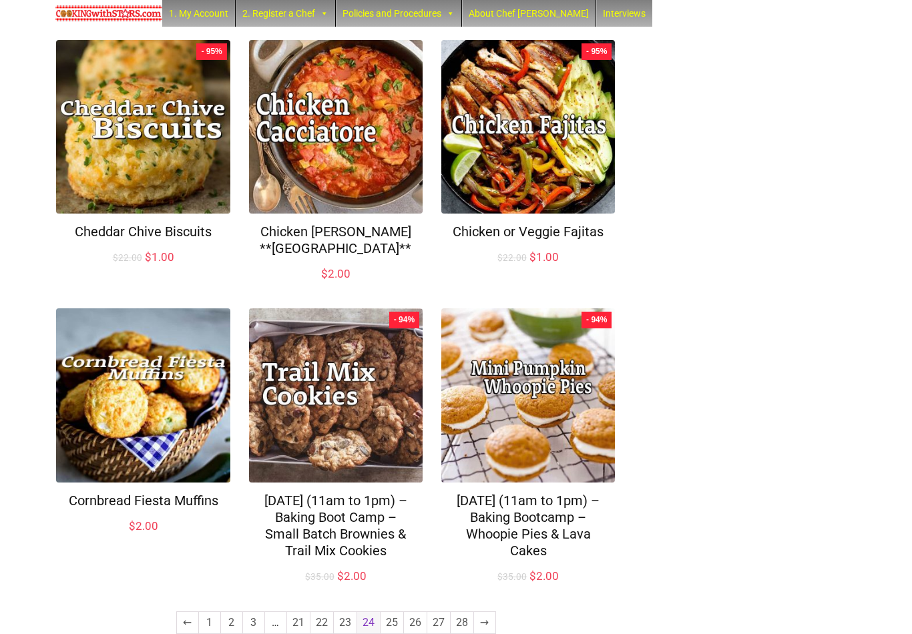
scroll to position [781, 0]
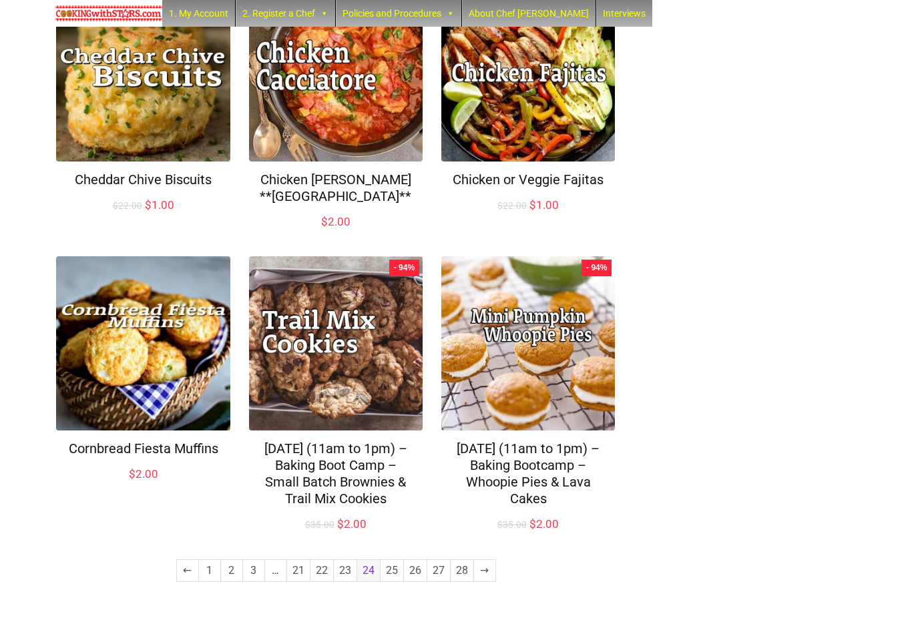
click at [318, 582] on link "22" at bounding box center [321, 570] width 23 height 21
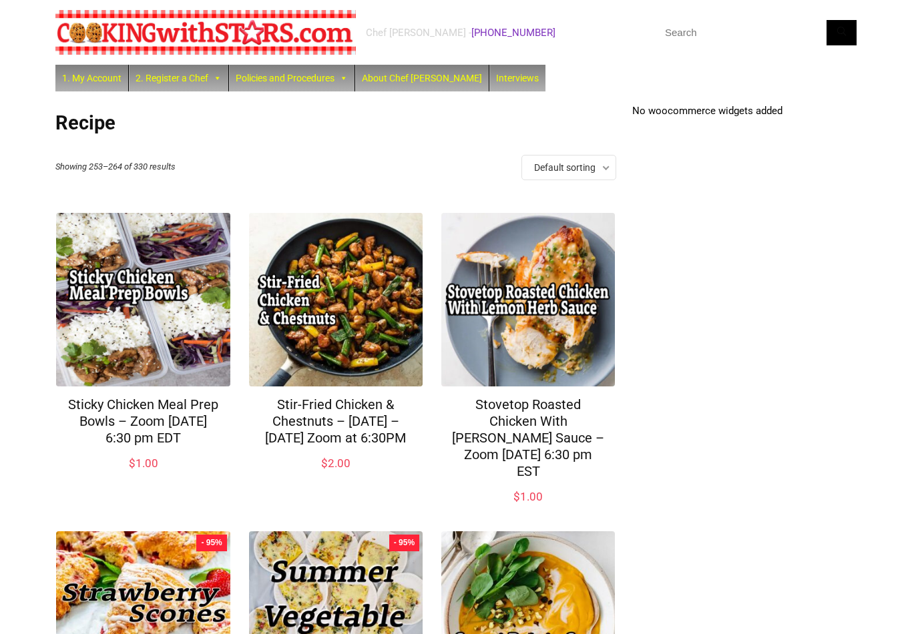
click at [726, 33] on input "text" at bounding box center [756, 32] width 200 height 25
type input "Dessert"
click at [842, 32] on button "Search" at bounding box center [842, 32] width 30 height 25
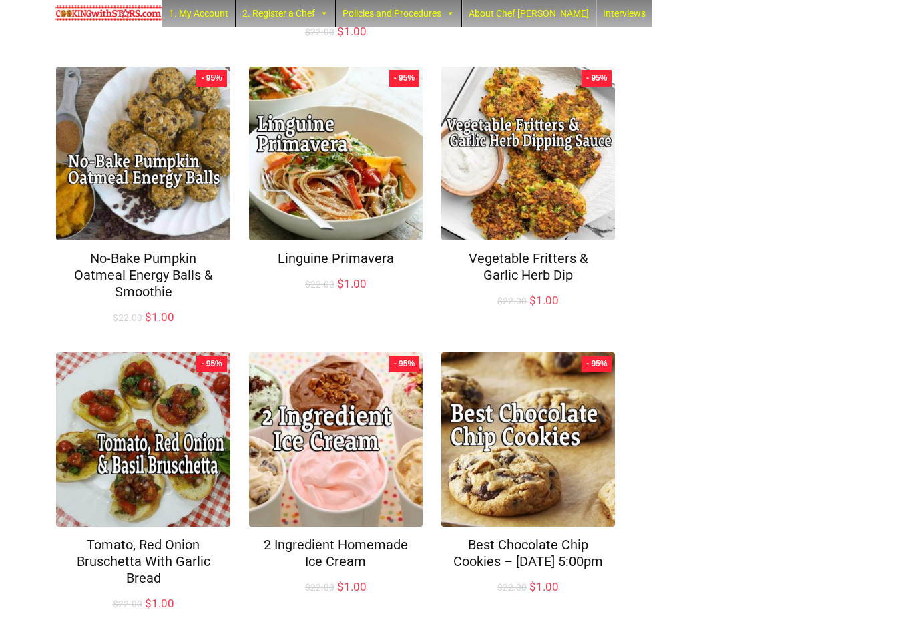
scroll to position [748, 0]
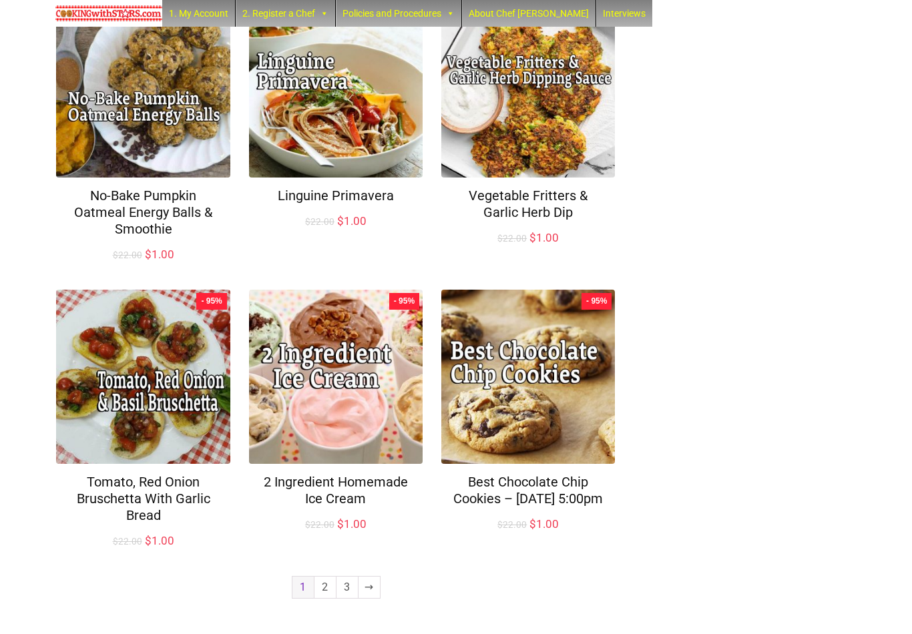
click at [320, 595] on link "2" at bounding box center [324, 587] width 21 height 21
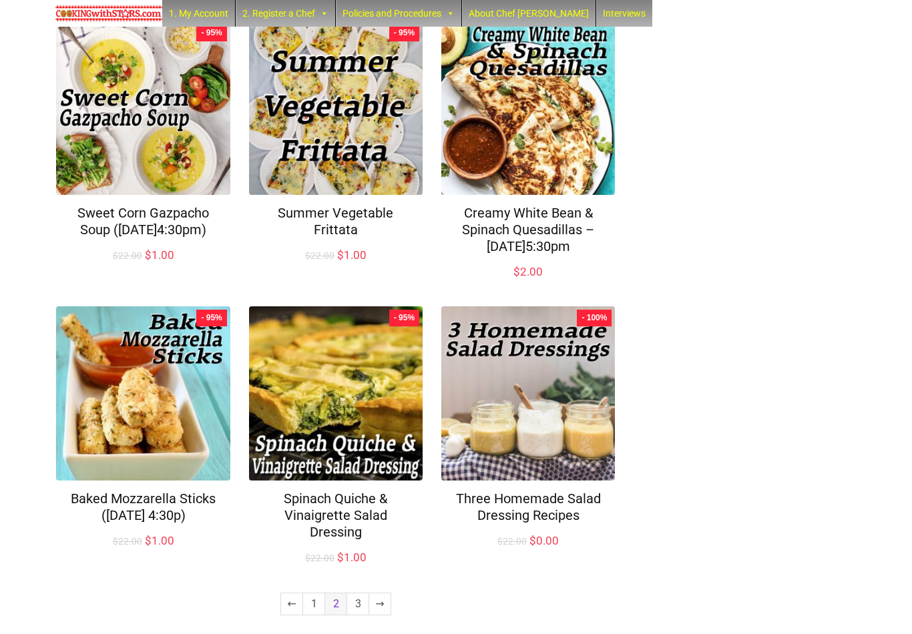
scroll to position [747, 0]
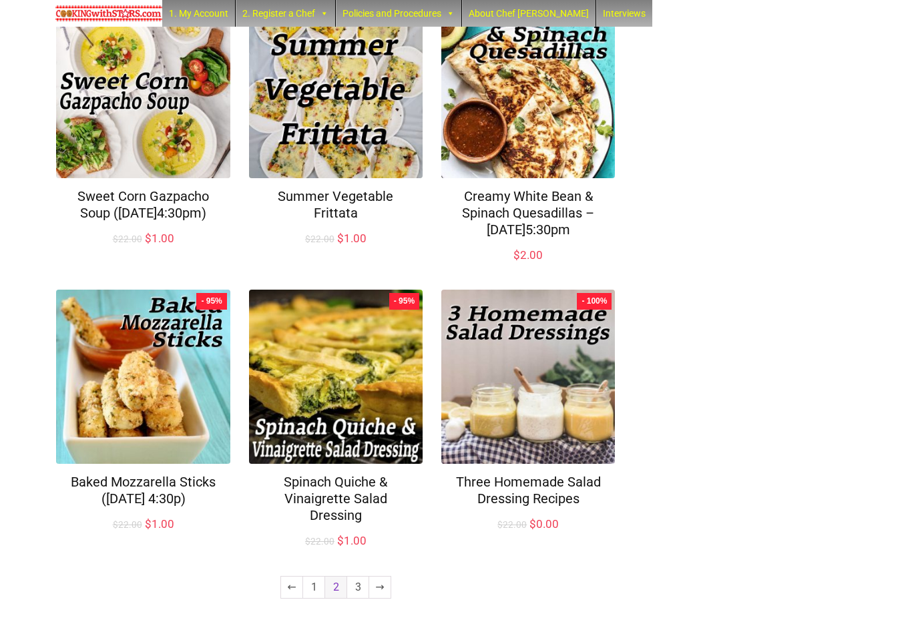
click at [354, 594] on link "3" at bounding box center [357, 587] width 21 height 21
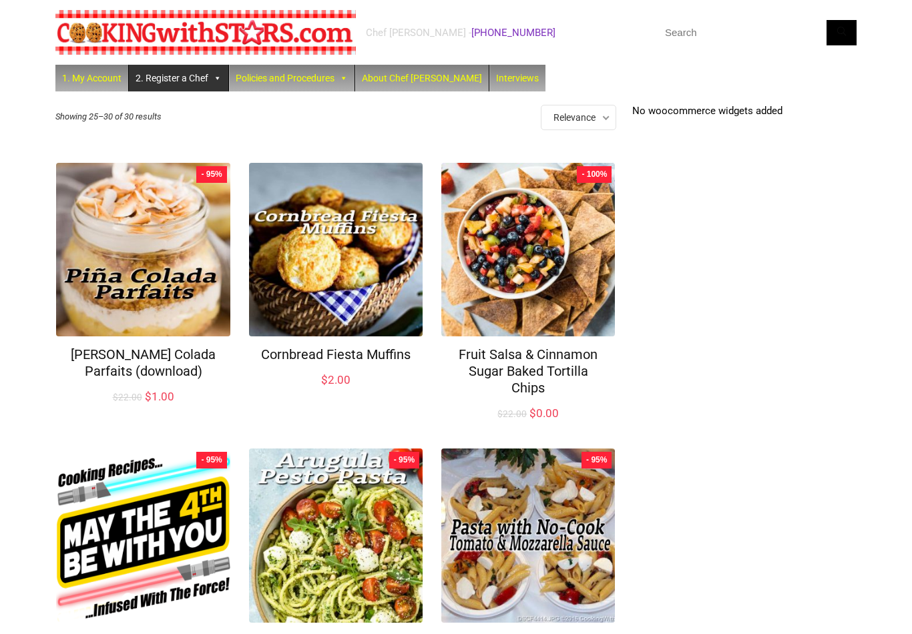
click at [205, 79] on link "2. Register a Chef" at bounding box center [178, 78] width 99 height 27
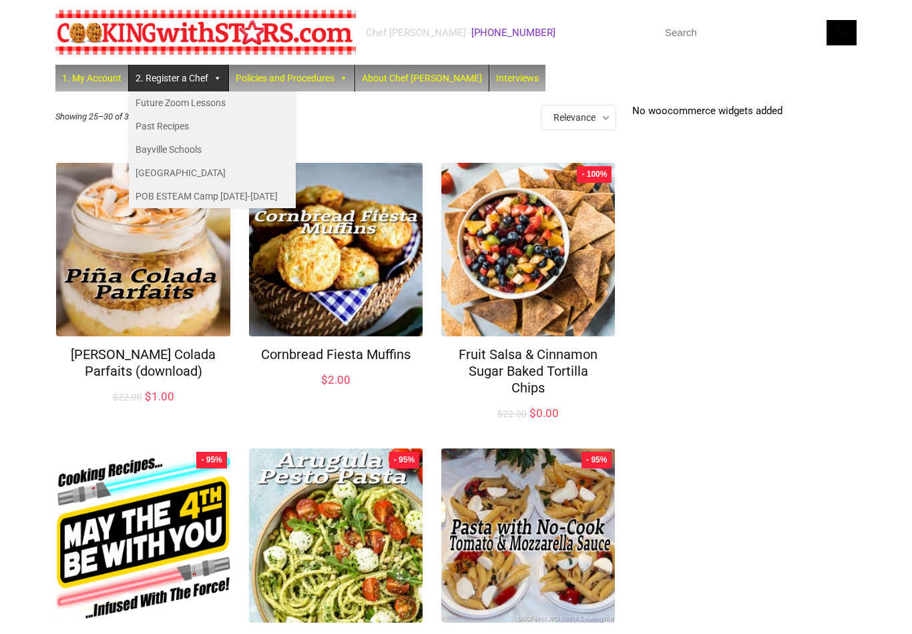
click at [194, 132] on link "Past Recipes" at bounding box center [212, 126] width 167 height 23
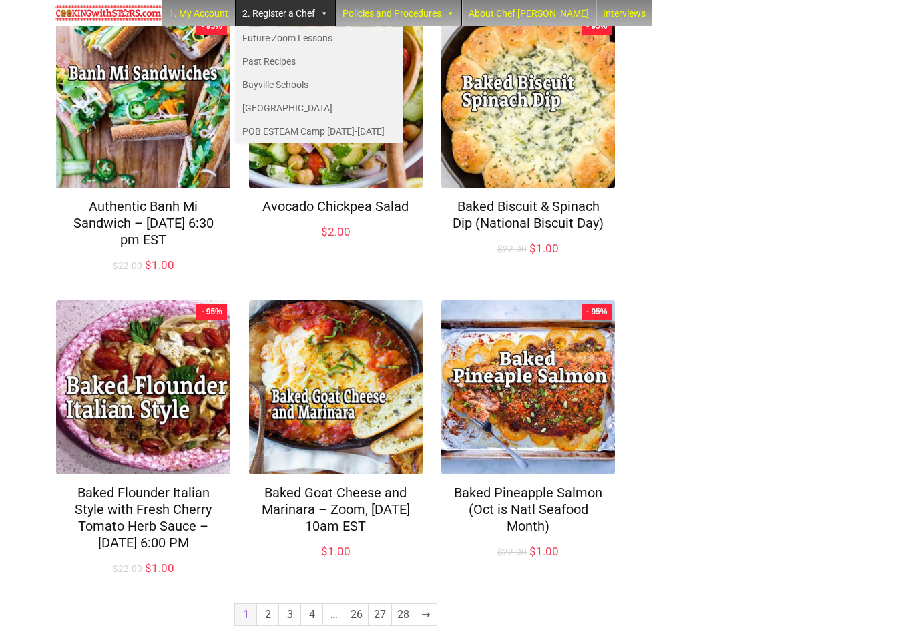
scroll to position [831, 0]
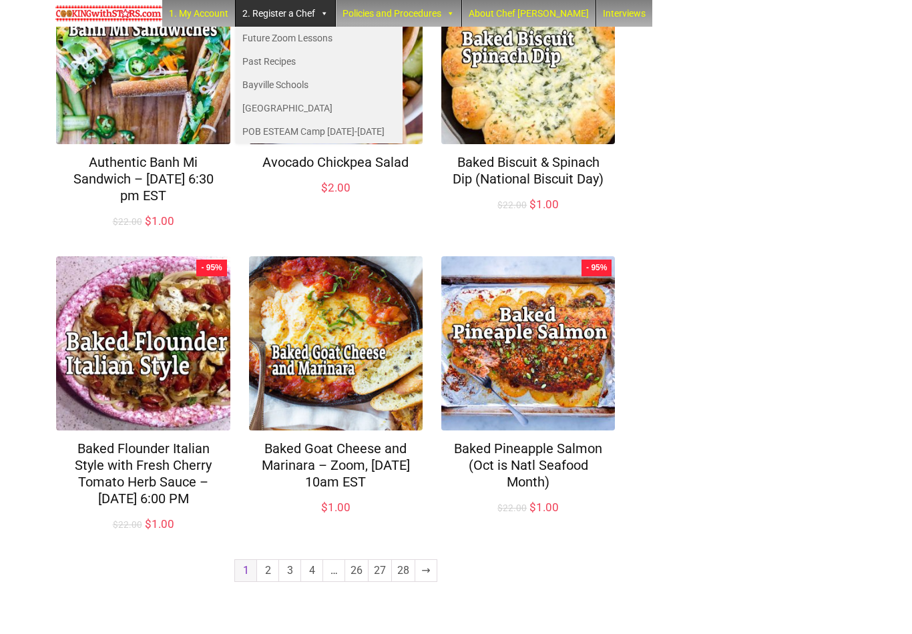
click at [268, 582] on link "2" at bounding box center [267, 570] width 21 height 21
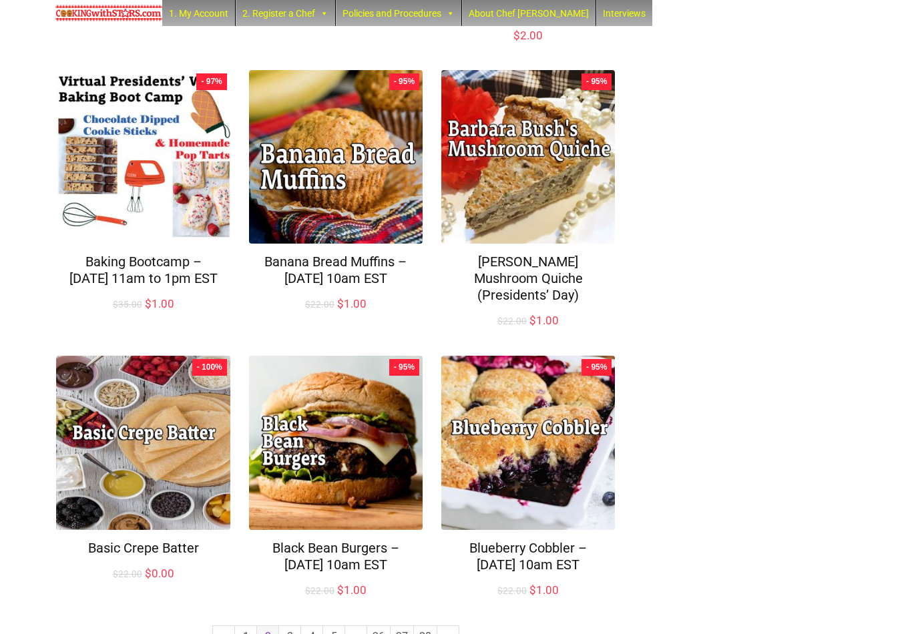
scroll to position [831, 0]
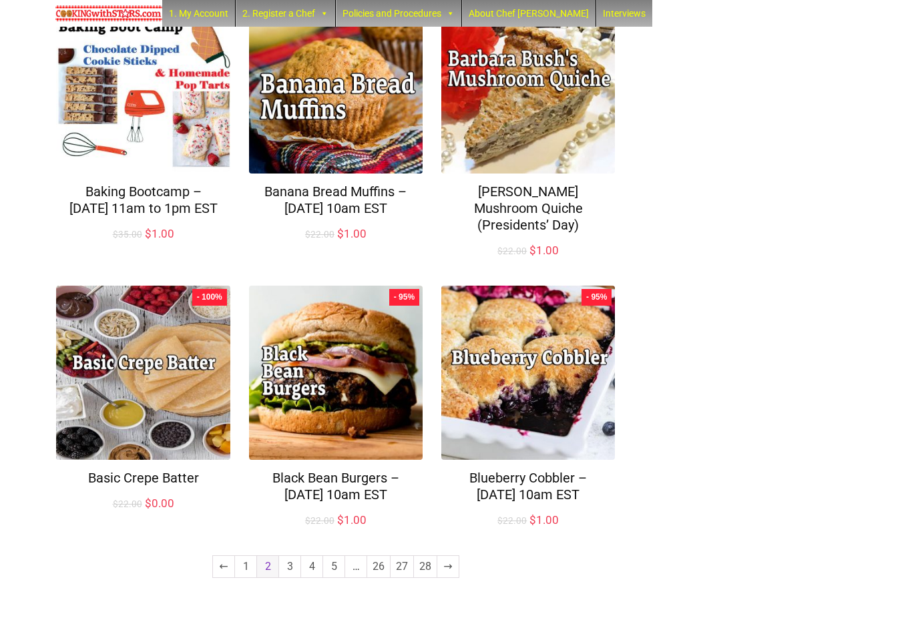
click at [288, 578] on link "3" at bounding box center [289, 566] width 21 height 21
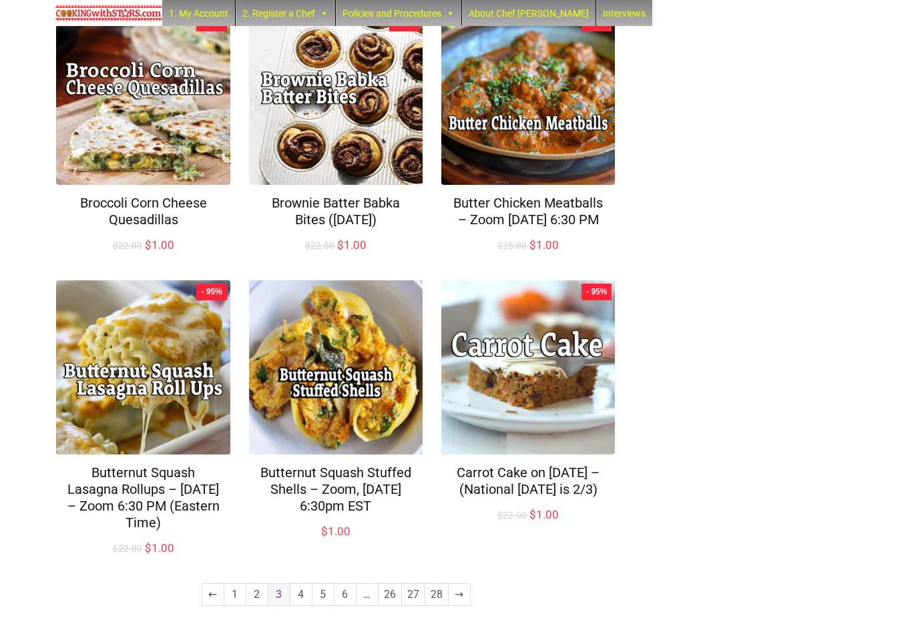
scroll to position [781, 0]
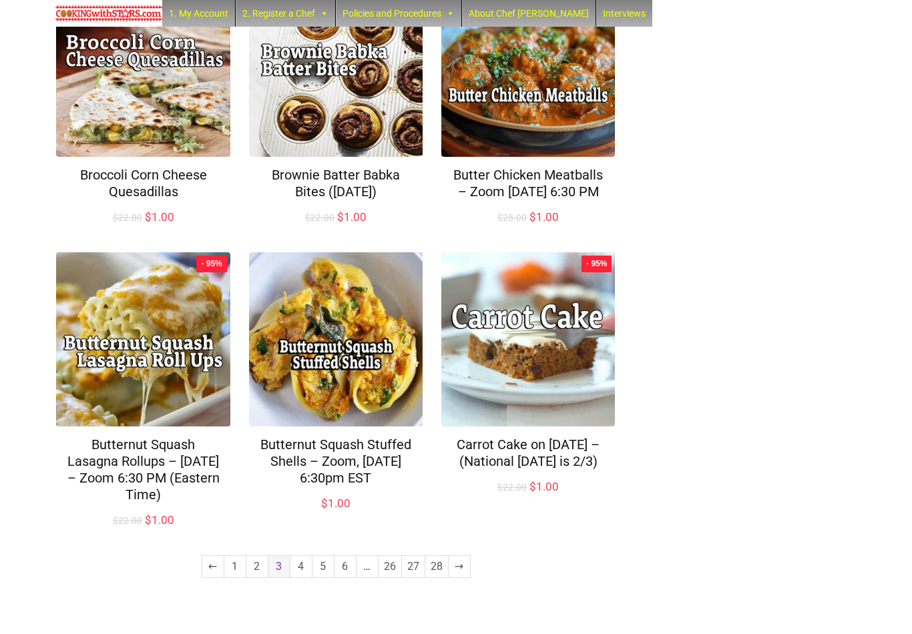
click at [298, 578] on link "4" at bounding box center [300, 566] width 21 height 21
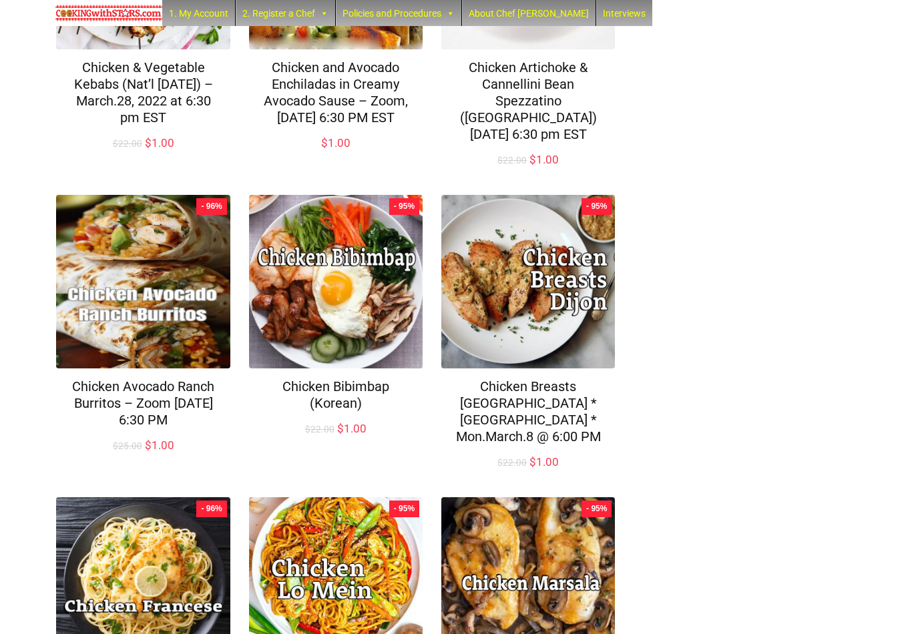
scroll to position [815, 0]
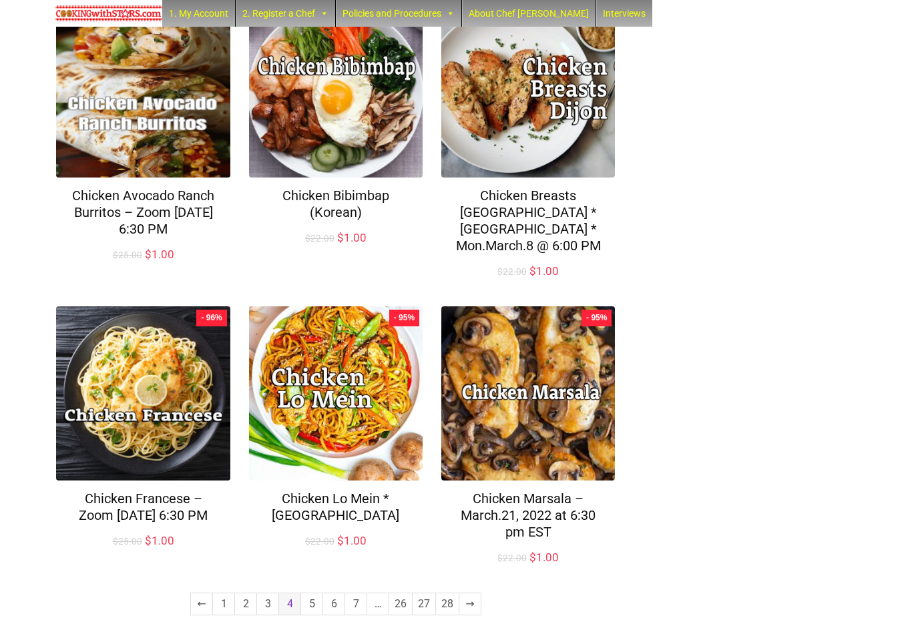
click at [312, 594] on link "5" at bounding box center [311, 604] width 21 height 21
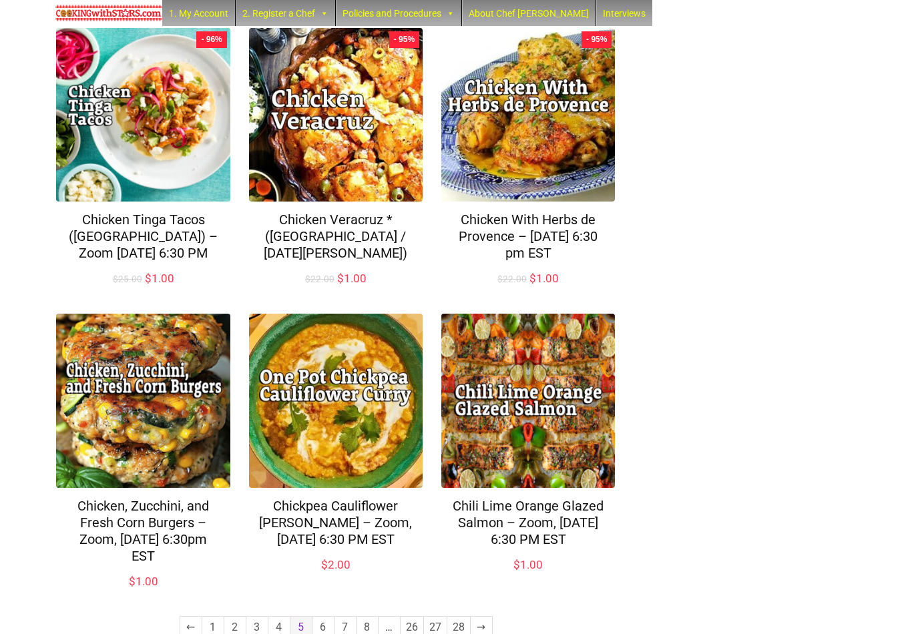
scroll to position [831, 0]
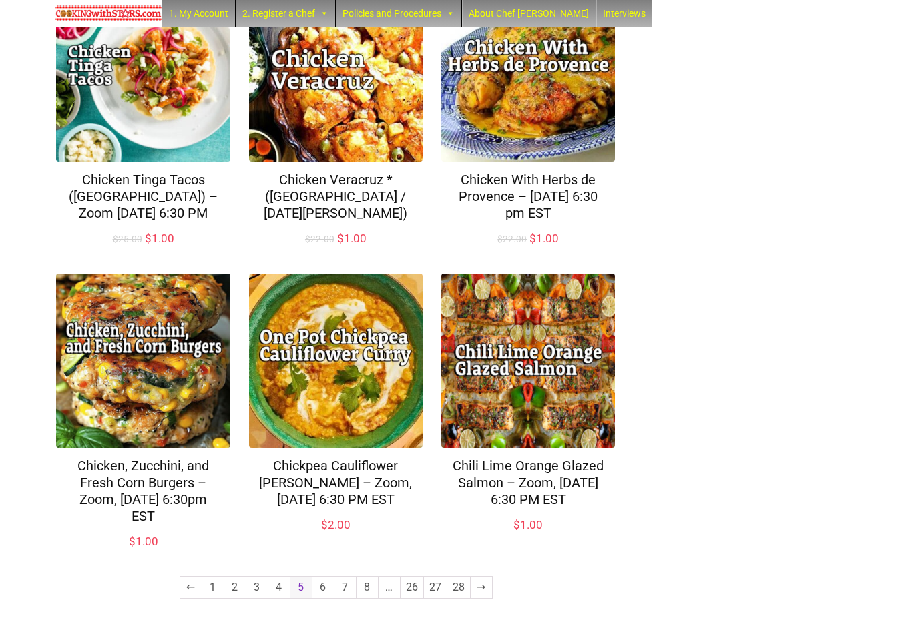
click at [319, 597] on link "6" at bounding box center [322, 587] width 21 height 21
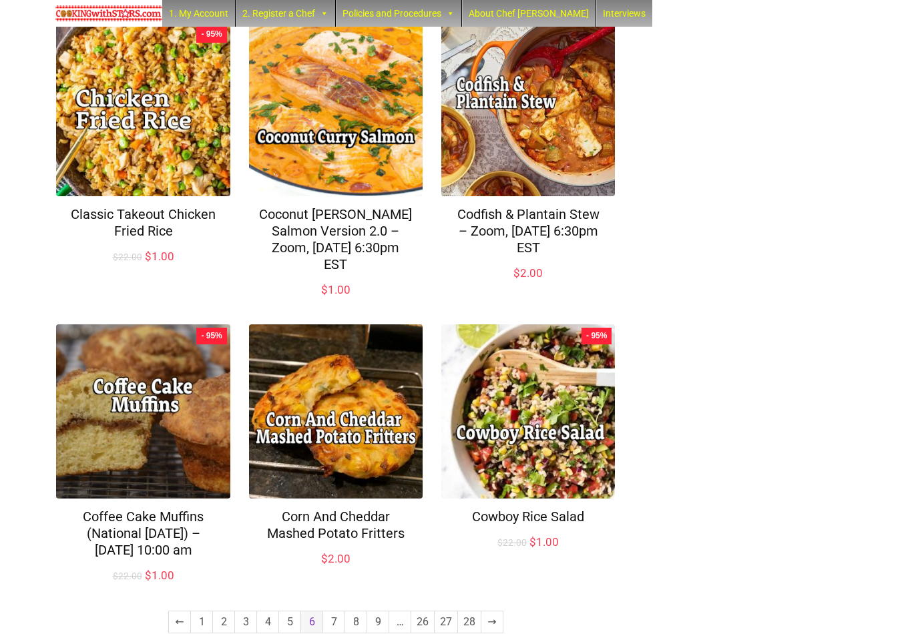
scroll to position [814, 0]
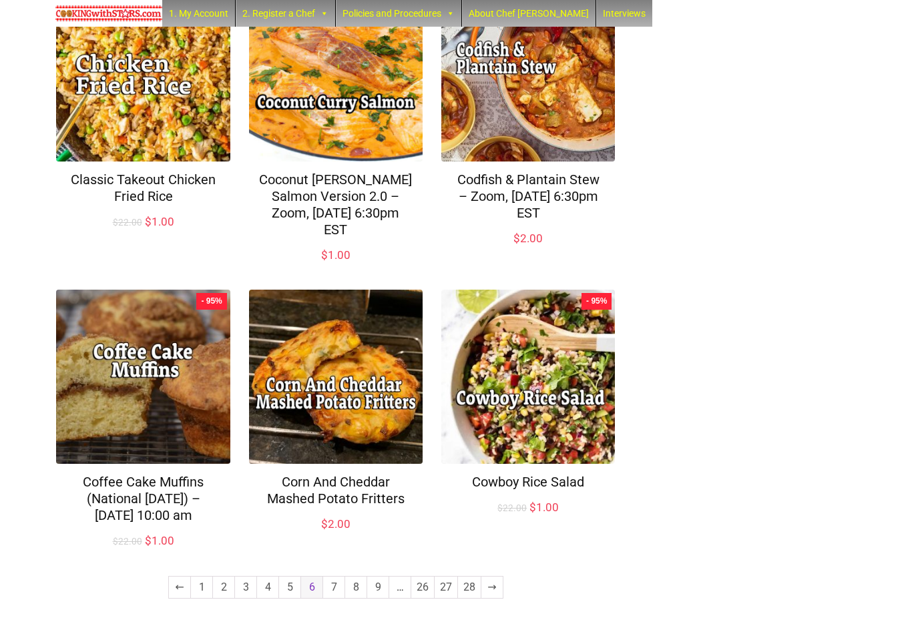
click at [333, 595] on link "7" at bounding box center [333, 587] width 21 height 21
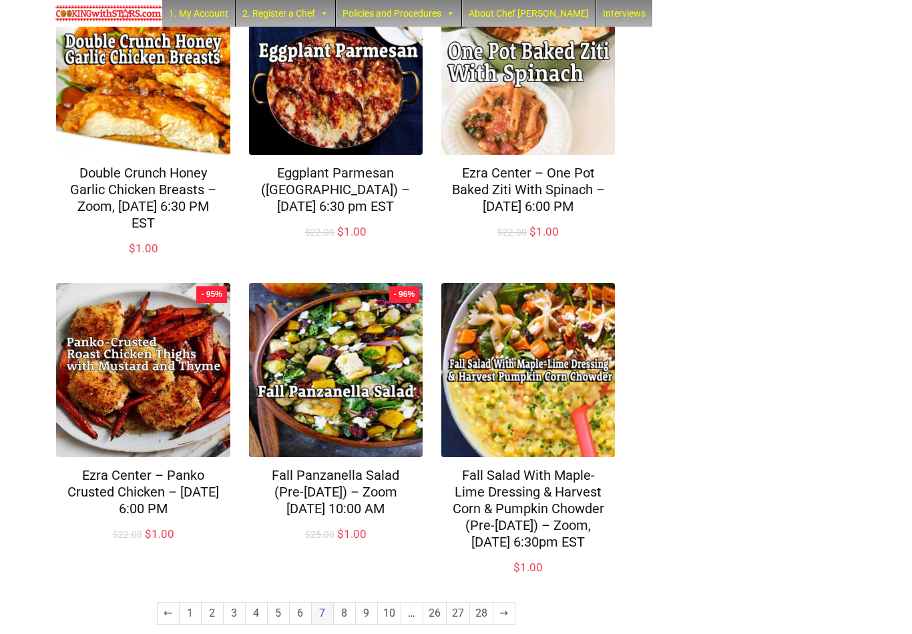
scroll to position [847, 0]
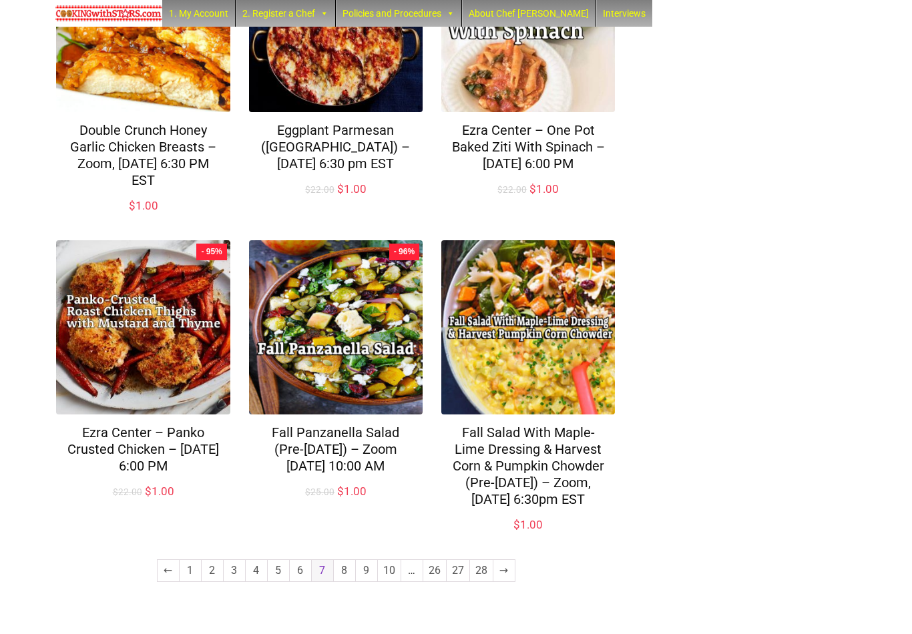
click at [346, 582] on link "8" at bounding box center [344, 570] width 21 height 21
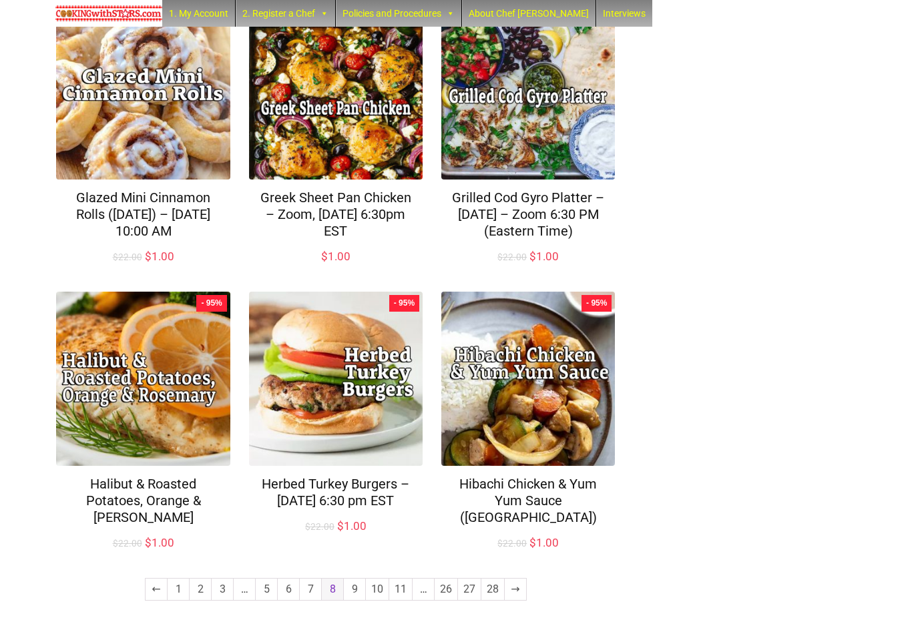
scroll to position [830, 0]
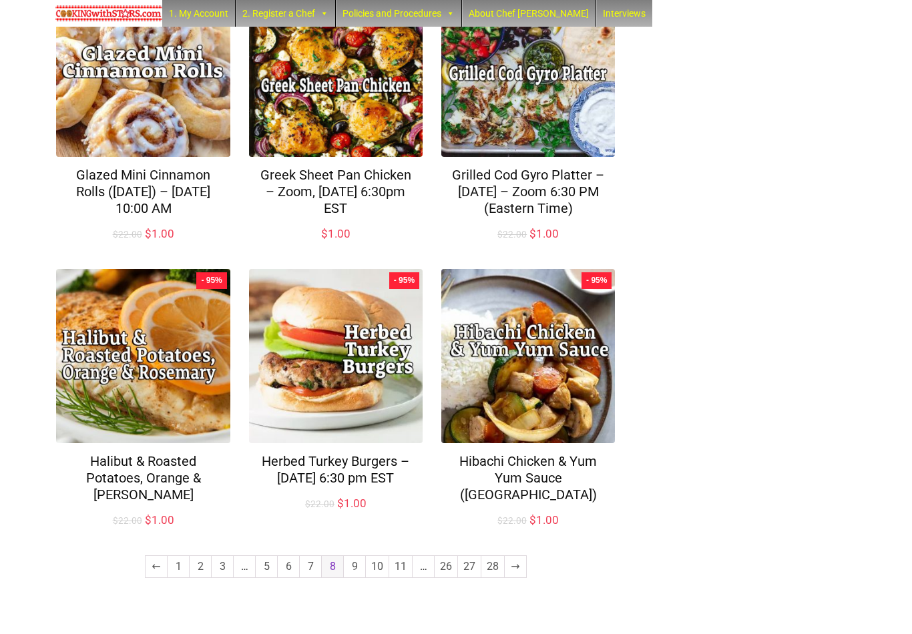
click at [354, 578] on link "9" at bounding box center [354, 566] width 21 height 21
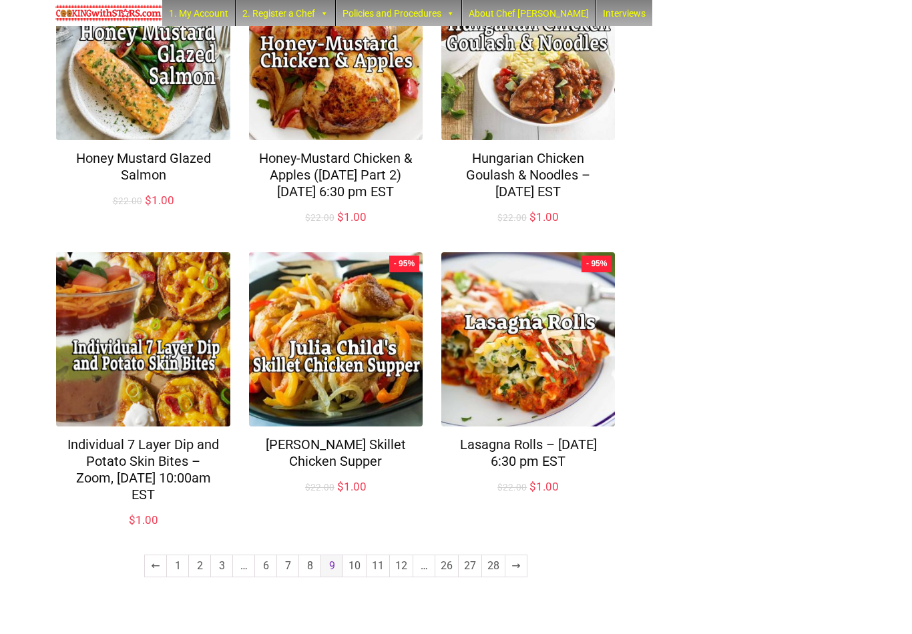
scroll to position [847, 0]
click at [353, 578] on link "10" at bounding box center [354, 566] width 23 height 21
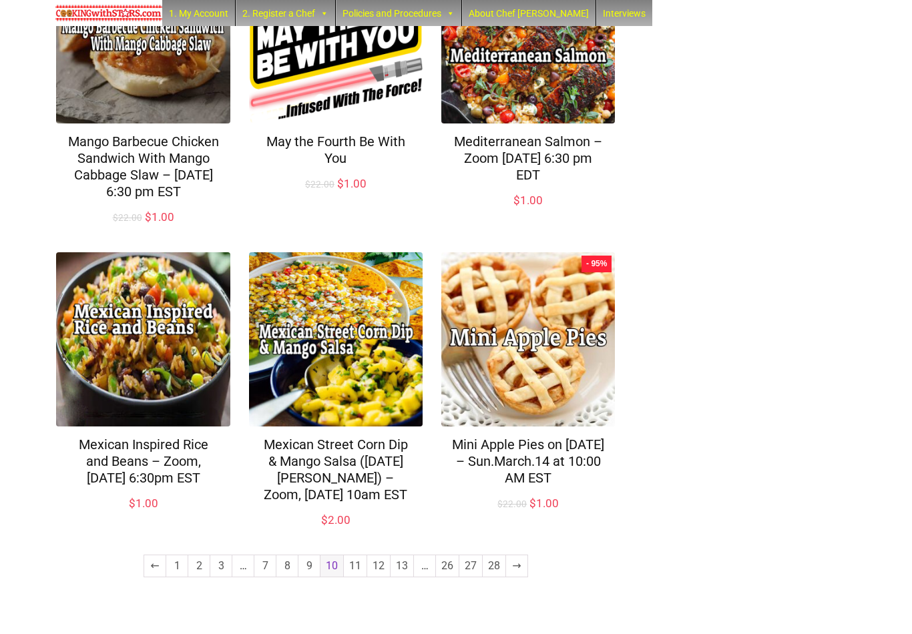
scroll to position [864, 0]
click at [353, 578] on link "11" at bounding box center [355, 566] width 23 height 21
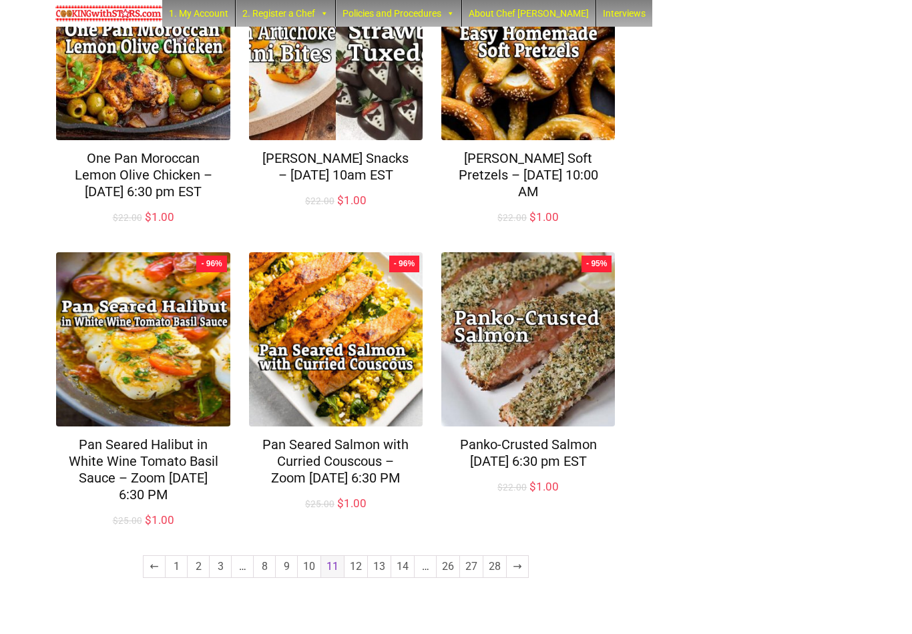
scroll to position [848, 0]
click at [354, 578] on link "12" at bounding box center [356, 566] width 23 height 21
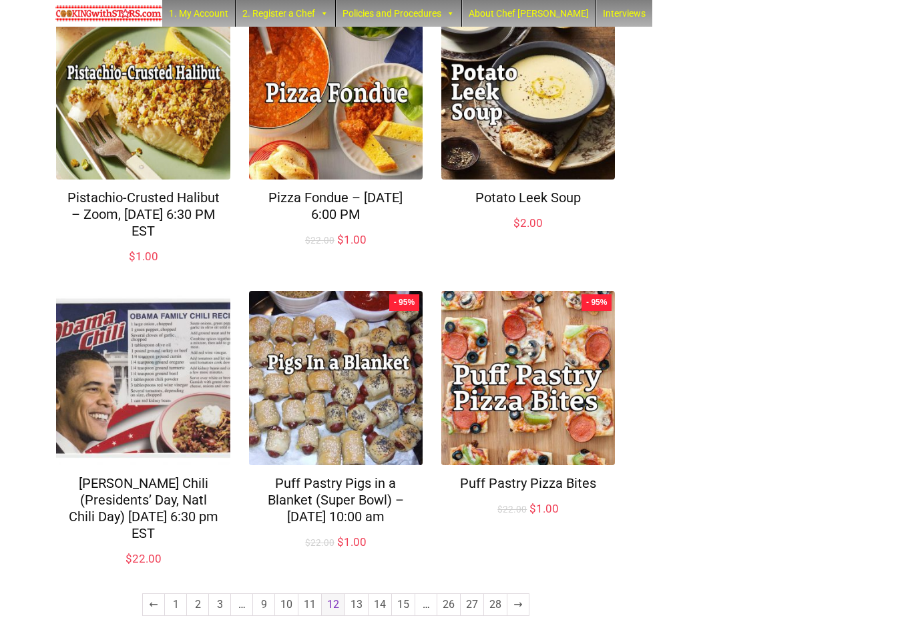
scroll to position [814, 0]
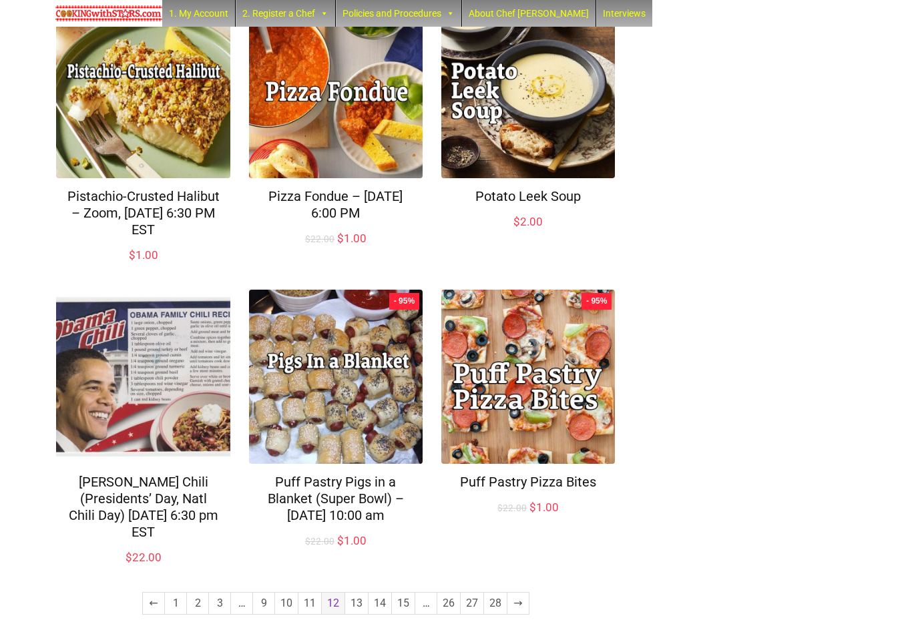
click at [354, 593] on link "13" at bounding box center [356, 603] width 23 height 21
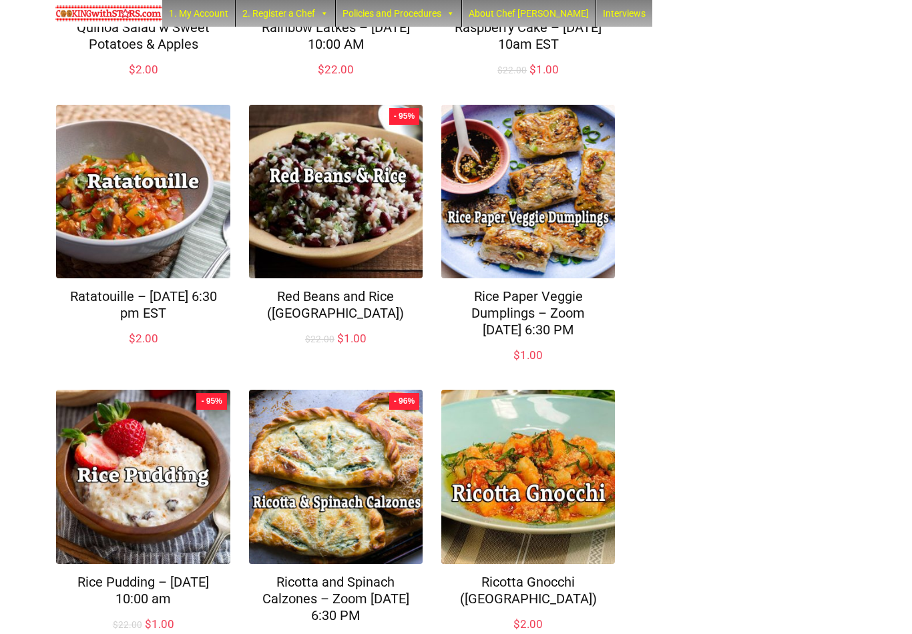
scroll to position [831, 0]
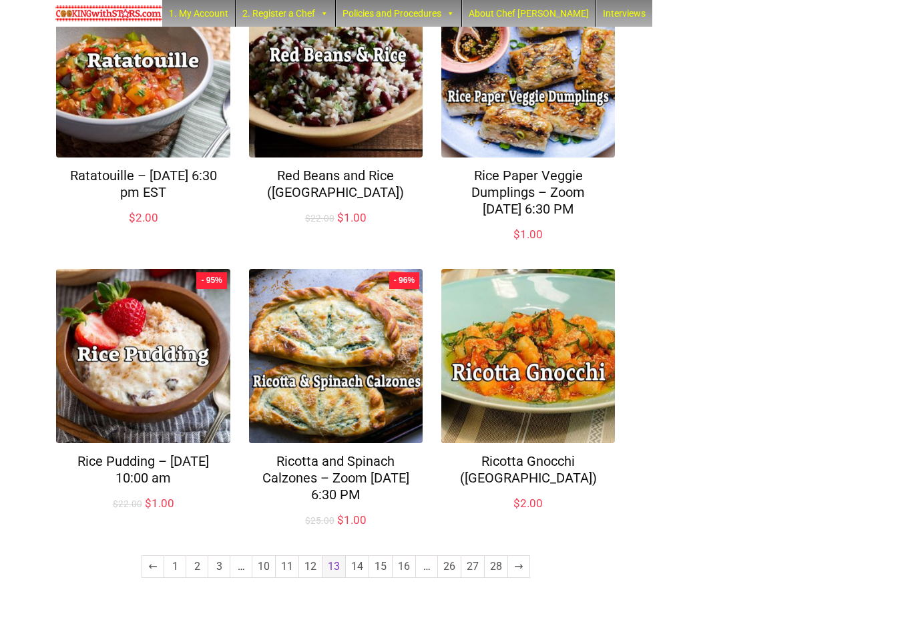
click at [357, 578] on link "14" at bounding box center [357, 566] width 23 height 21
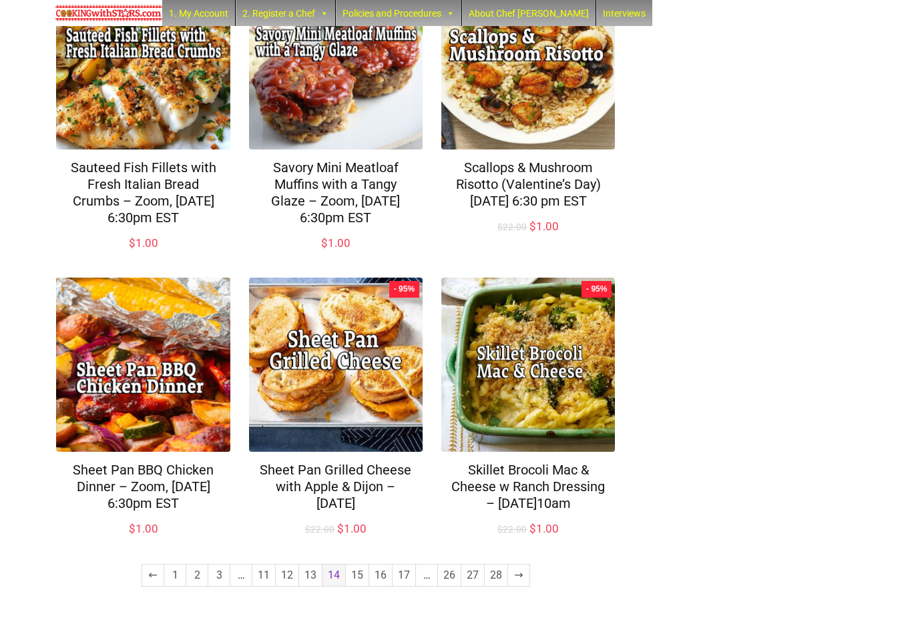
scroll to position [863, 0]
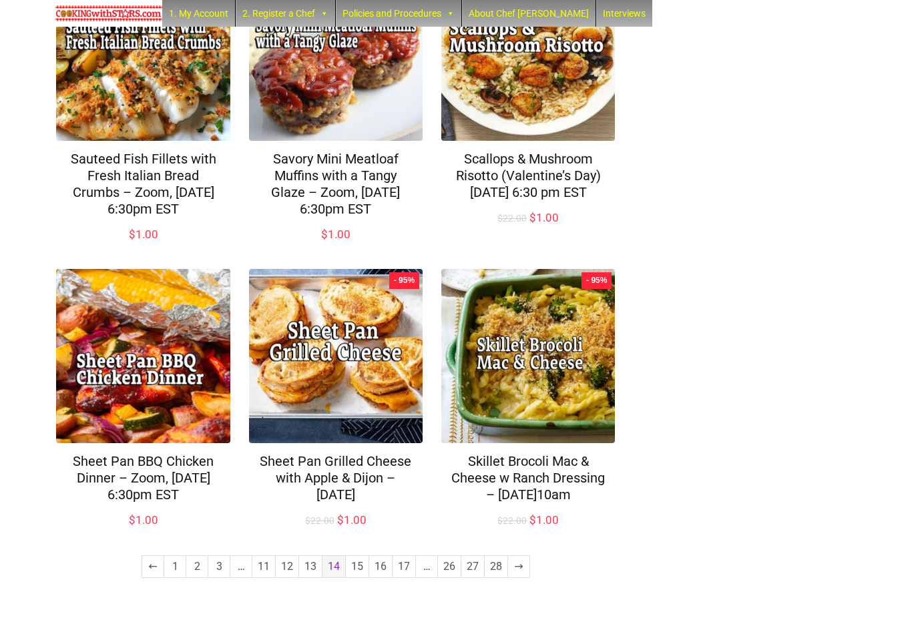
click at [359, 578] on link "15" at bounding box center [357, 566] width 23 height 21
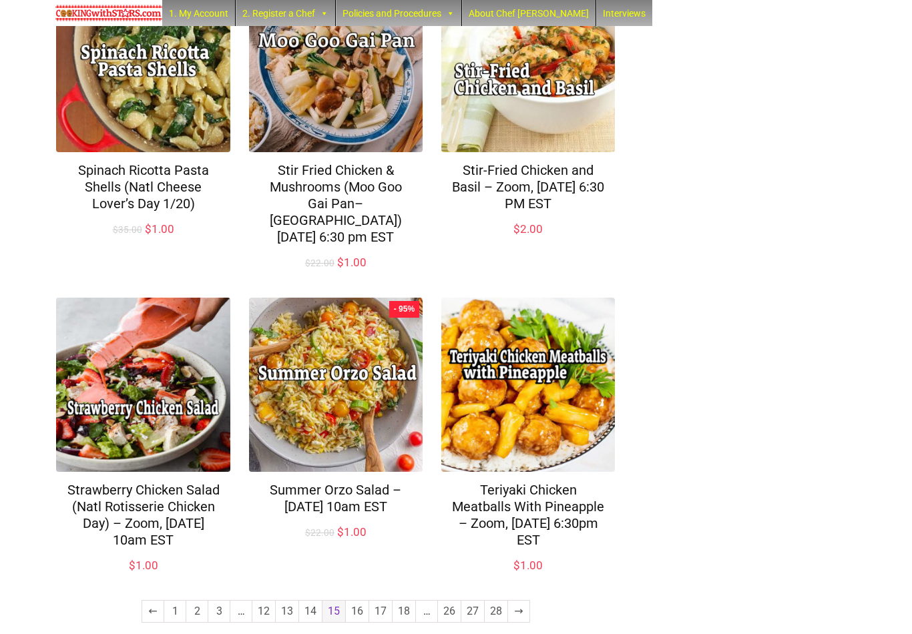
scroll to position [847, 0]
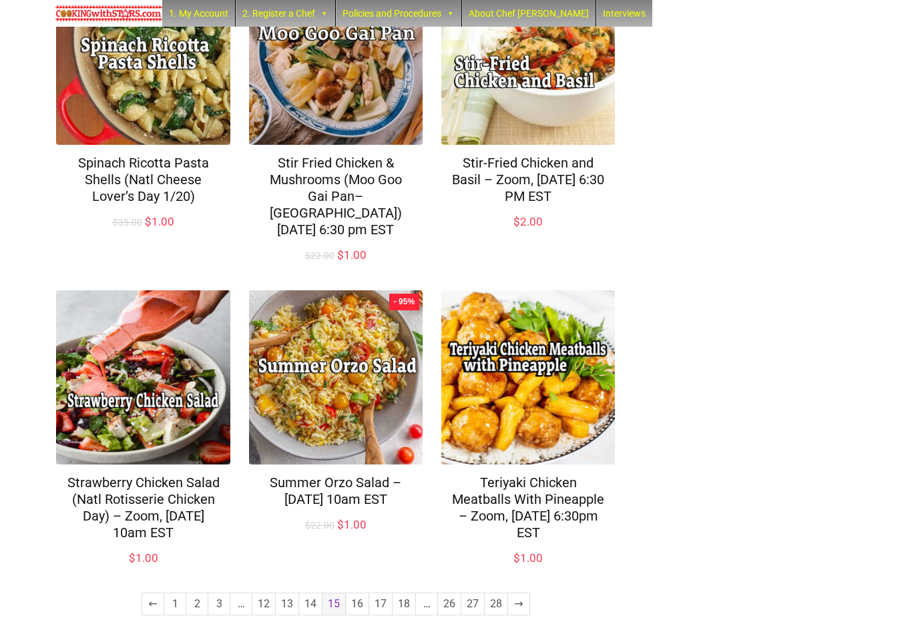
click at [355, 594] on link "16" at bounding box center [357, 604] width 23 height 21
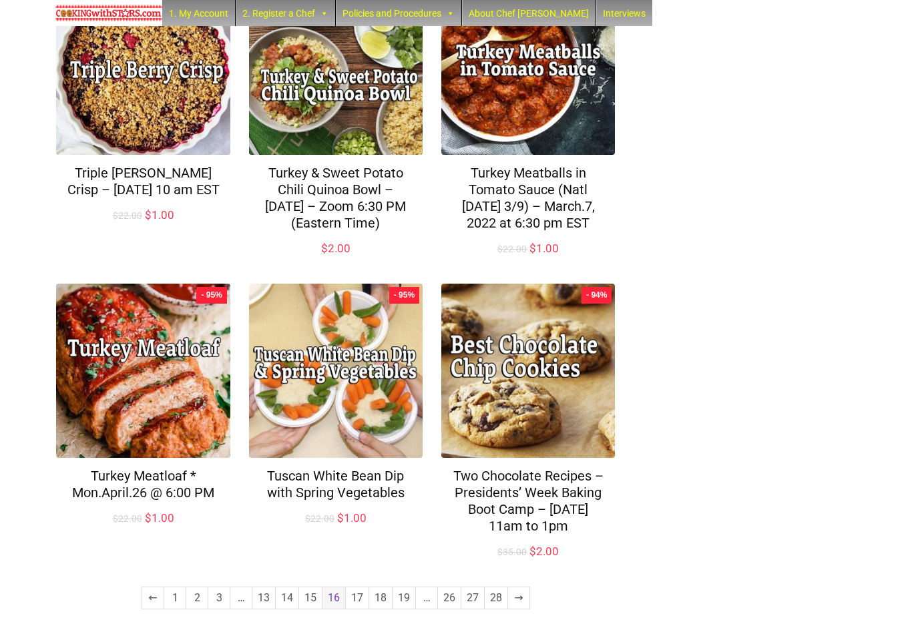
scroll to position [915, 0]
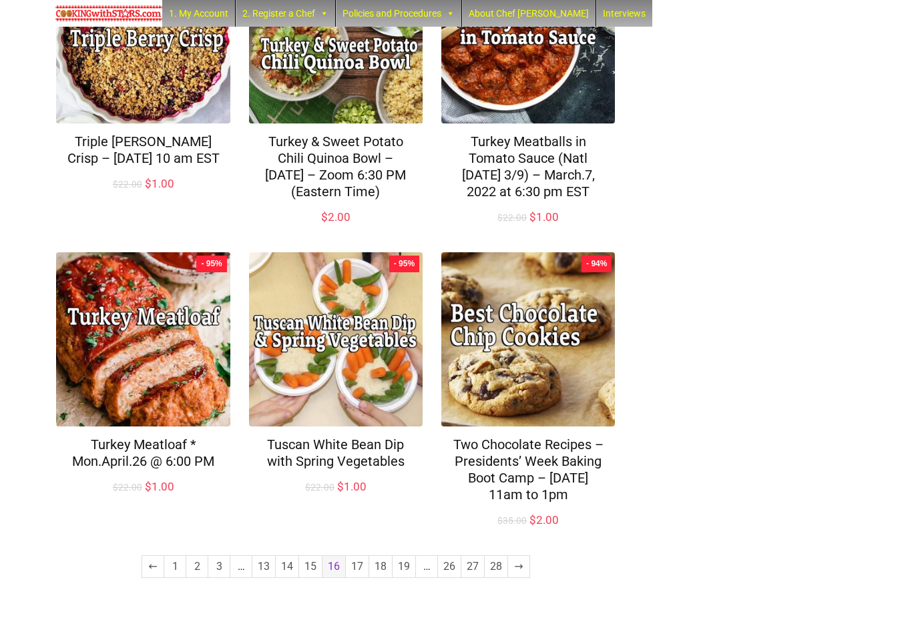
click at [357, 578] on link "17" at bounding box center [357, 566] width 23 height 21
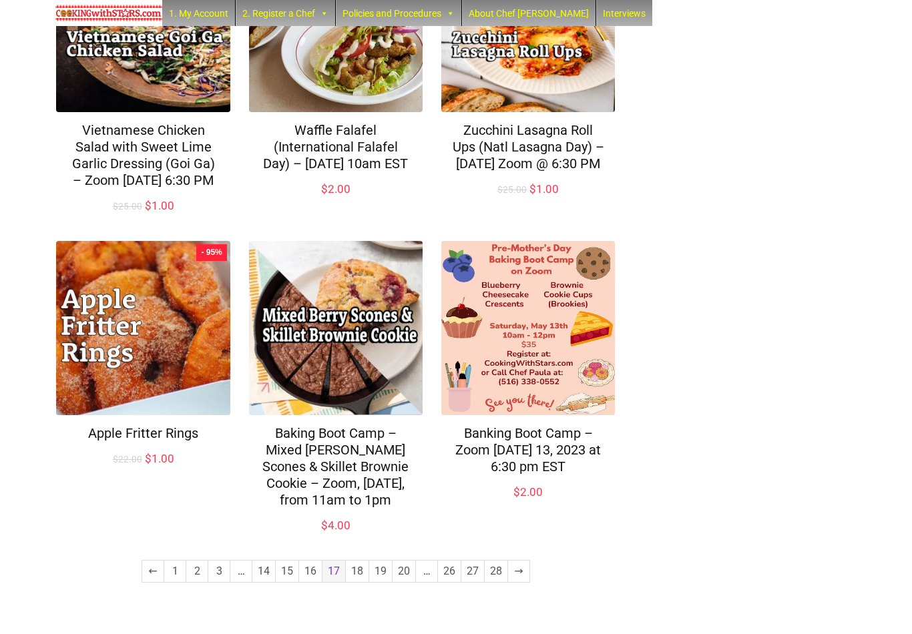
scroll to position [897, 0]
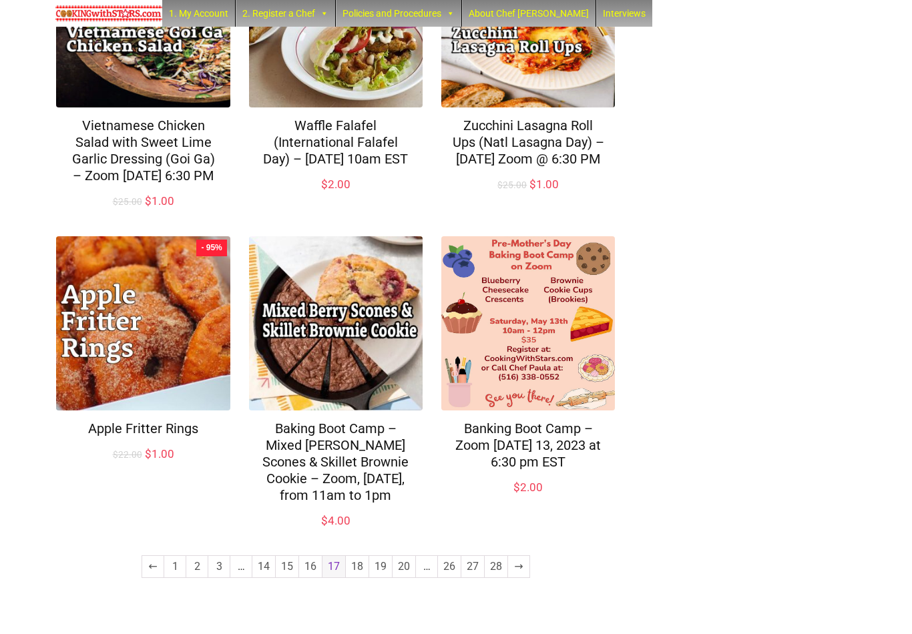
click at [359, 578] on link "18" at bounding box center [357, 566] width 23 height 21
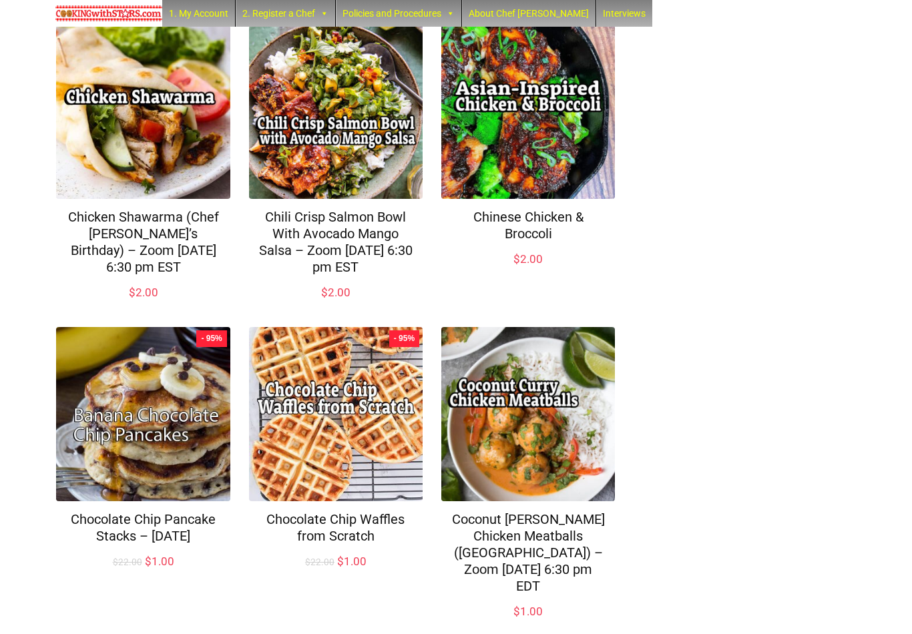
scroll to position [863, 0]
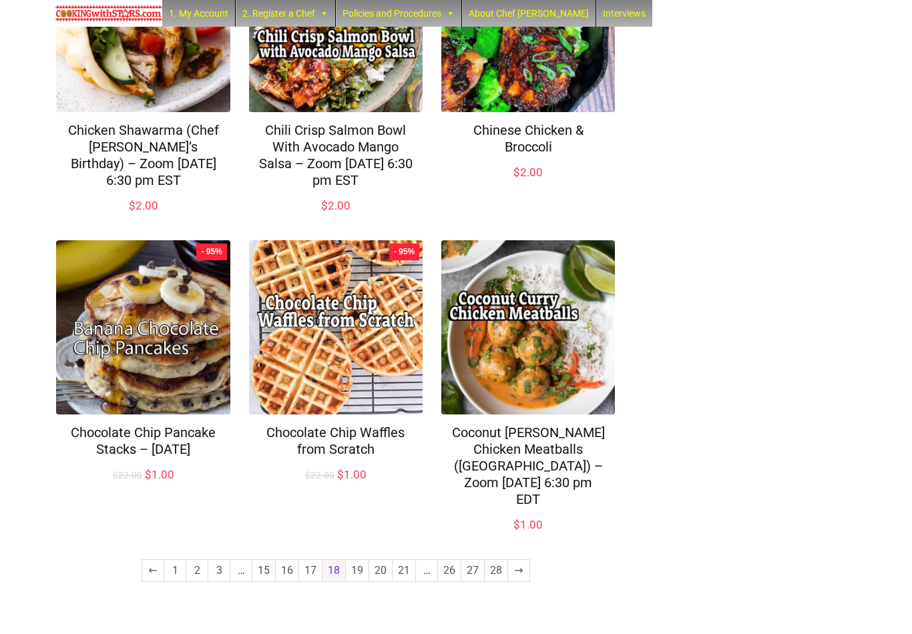
click at [356, 582] on link "19" at bounding box center [357, 570] width 23 height 21
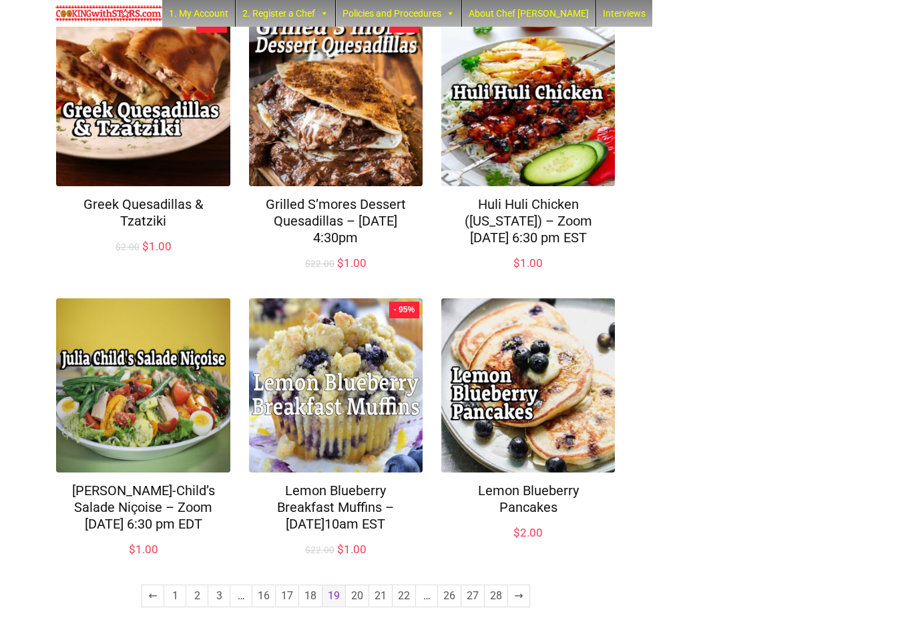
scroll to position [863, 0]
